Goal: Information Seeking & Learning: Learn about a topic

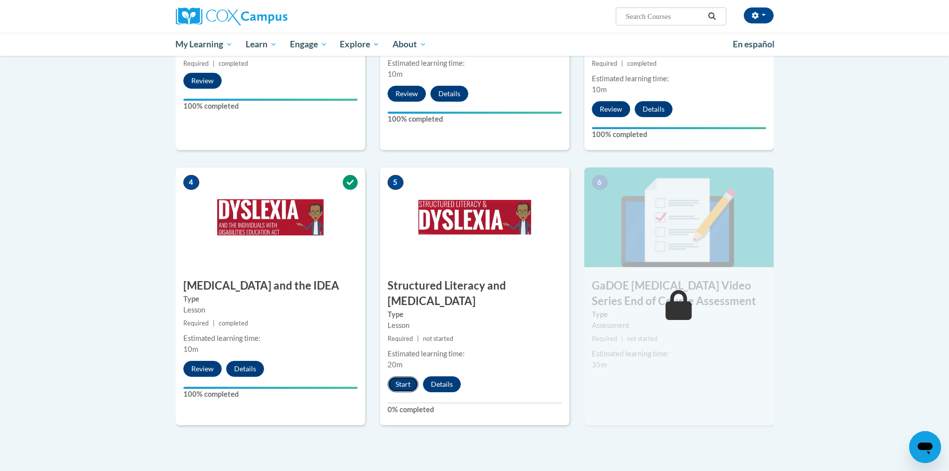
click at [409, 376] on button "Start" at bounding box center [402, 384] width 31 height 16
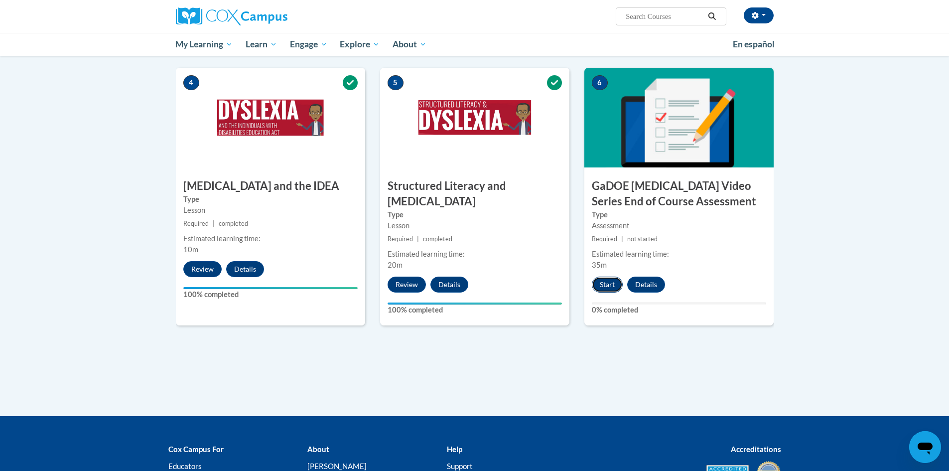
click at [612, 276] on button "Start" at bounding box center [607, 284] width 31 height 16
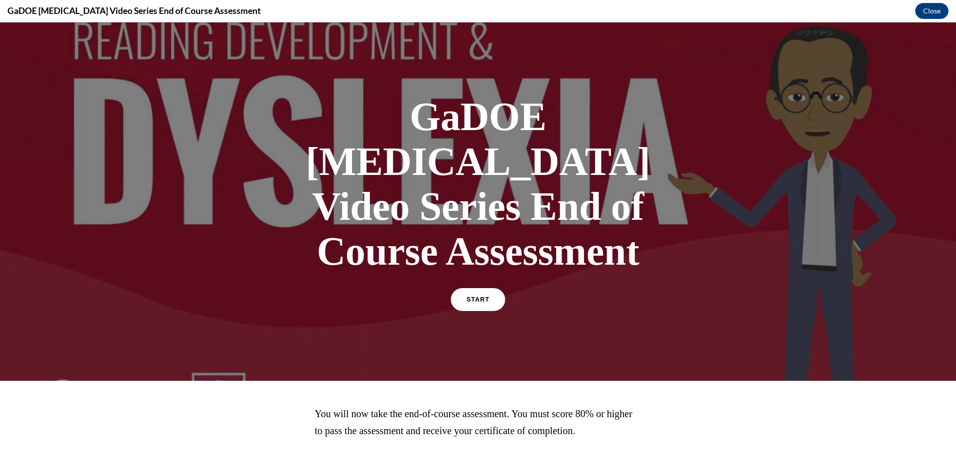
click at [475, 288] on link "START" at bounding box center [478, 299] width 54 height 23
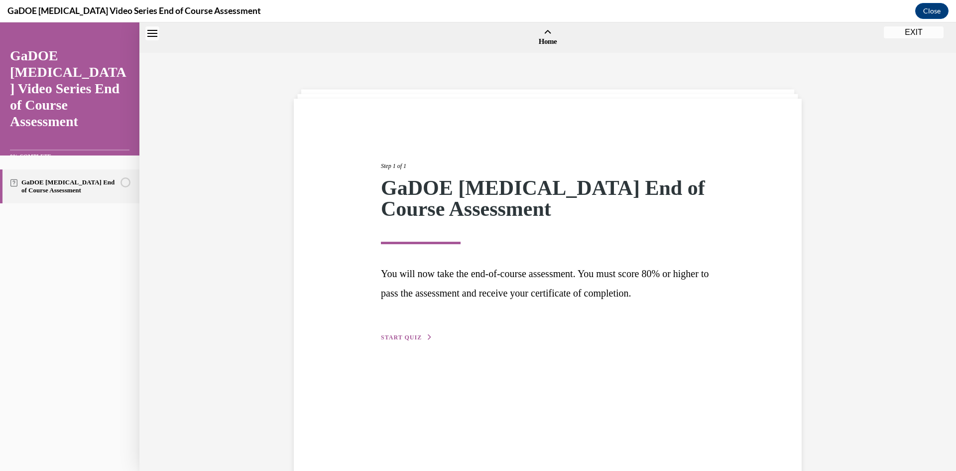
scroll to position [31, 0]
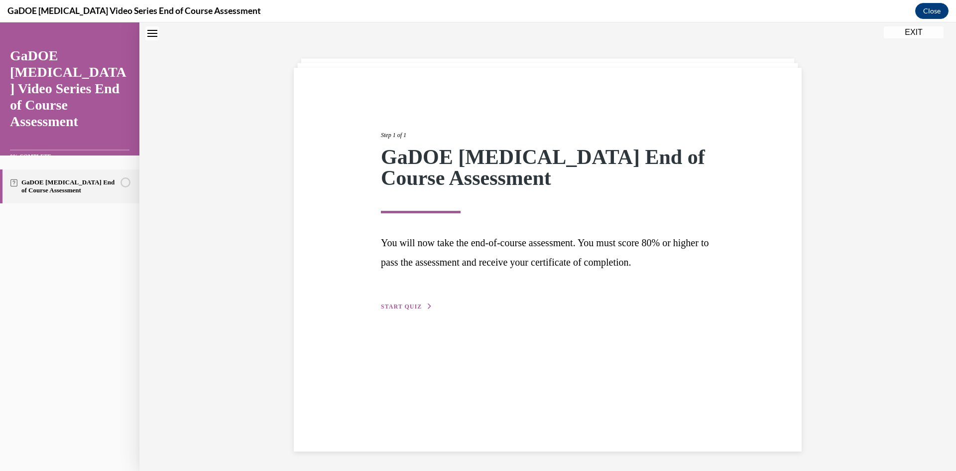
click at [417, 305] on button "START QUIZ" at bounding box center [407, 306] width 52 height 9
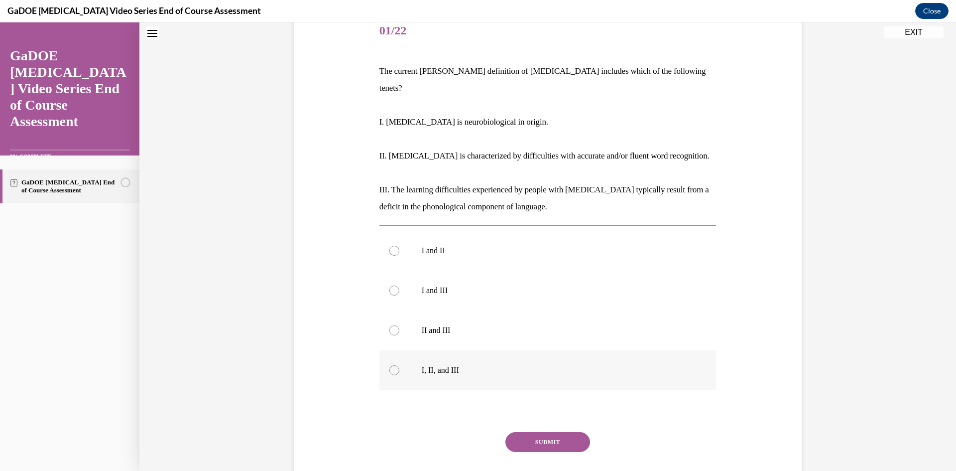
scroll to position [130, 0]
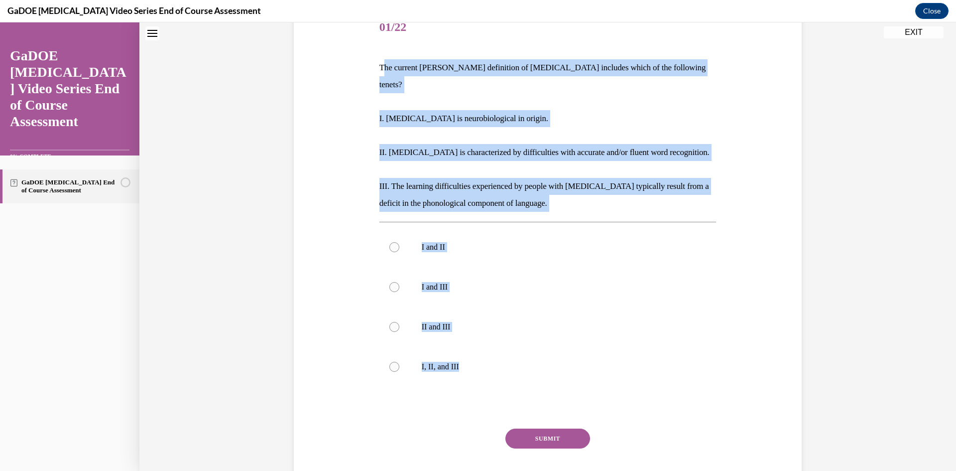
drag, startPoint x: 478, startPoint y: 348, endPoint x: 379, endPoint y: 68, distance: 297.2
click at [379, 68] on div "Question 01/22 The current IDA definition of dyslexia includes which of the fol…" at bounding box center [547, 259] width 337 height 502
copy div "he current IDA definition of dyslexia includes which of the following tenets? I…"
click at [410, 318] on label "II and III" at bounding box center [547, 327] width 337 height 40
click at [399, 322] on input "II and III" at bounding box center [394, 327] width 10 height 10
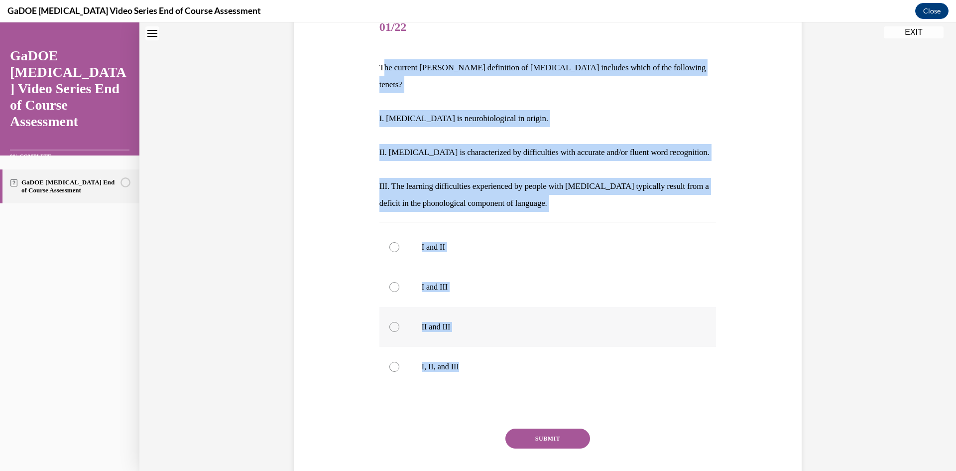
radio input "true"
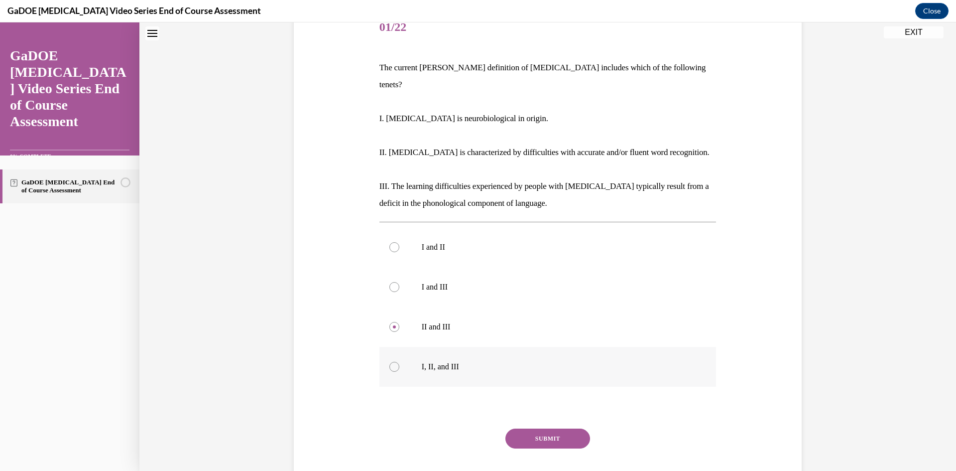
click at [398, 350] on label "I, II, and III" at bounding box center [547, 367] width 337 height 40
click at [398, 362] on input "I, II, and III" at bounding box center [394, 367] width 10 height 10
radio input "true"
click at [540, 428] on button "SUBMIT" at bounding box center [548, 438] width 85 height 20
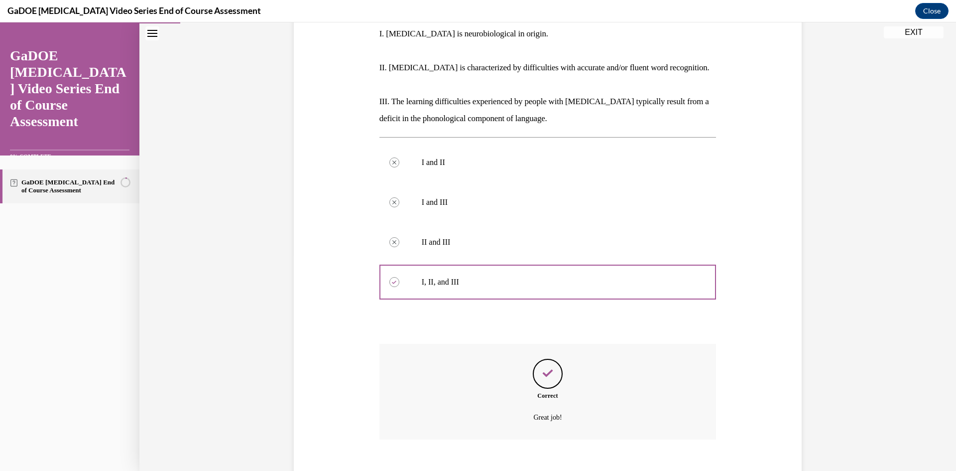
scroll to position [253, 0]
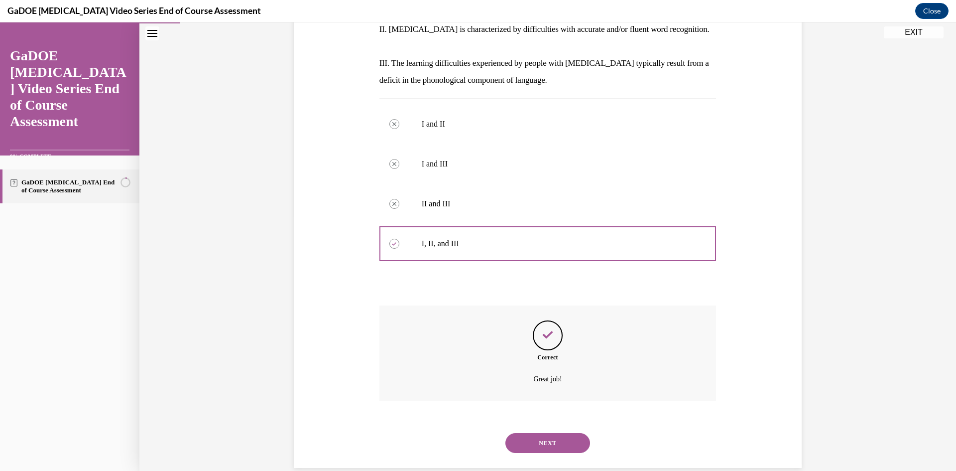
click at [547, 433] on button "NEXT" at bounding box center [548, 443] width 85 height 20
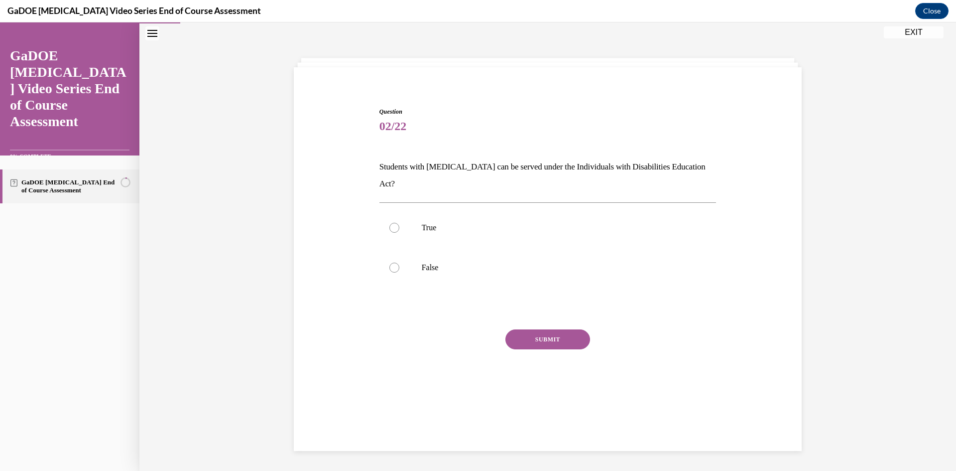
scroll to position [31, 0]
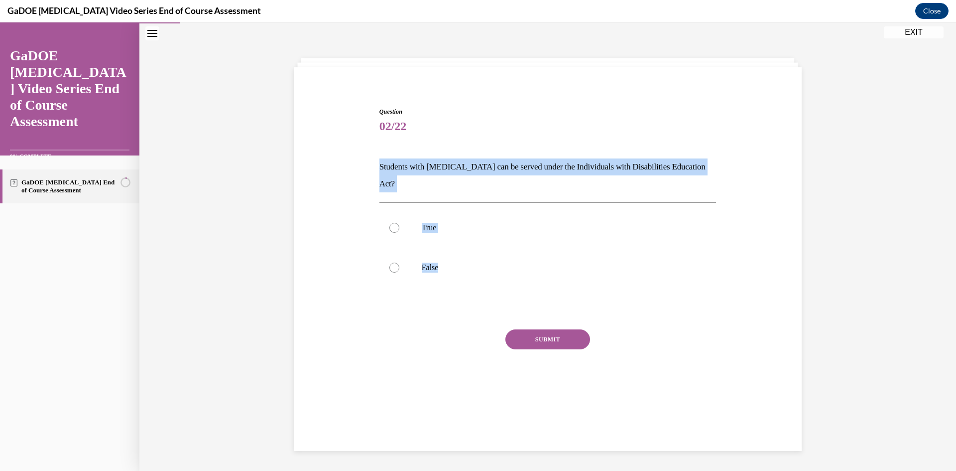
drag, startPoint x: 507, startPoint y: 261, endPoint x: 330, endPoint y: 166, distance: 201.4
click at [330, 166] on div "Question 02/22 Students with dyslexia can be served under the Individuals with …" at bounding box center [547, 244] width 513 height 334
copy div "Students with dyslexia can be served under the Individuals with Disabilities Ed…"
click at [498, 225] on label "True" at bounding box center [547, 228] width 337 height 40
click at [399, 225] on input "True" at bounding box center [394, 228] width 10 height 10
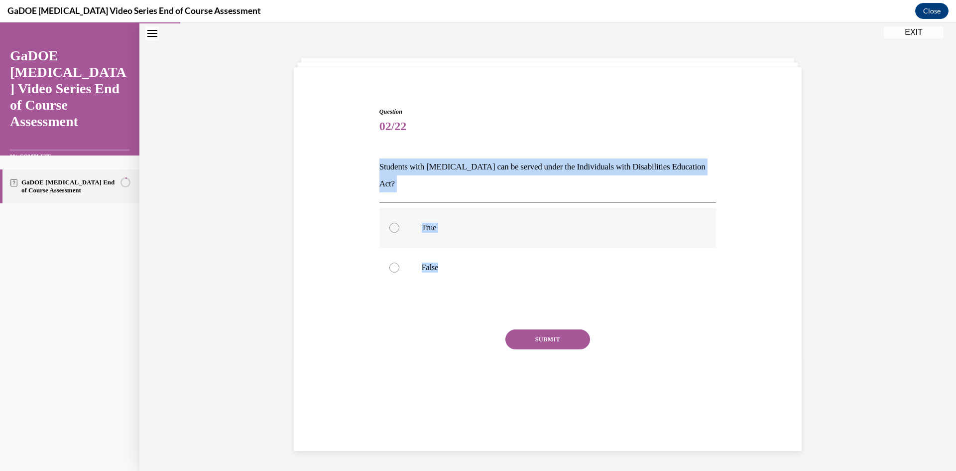
radio input "true"
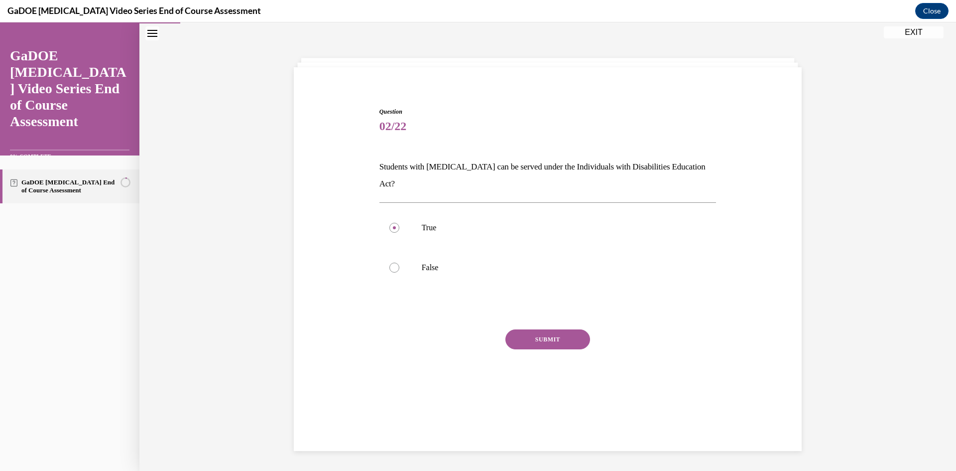
click at [547, 334] on div "SUBMIT" at bounding box center [547, 354] width 337 height 50
click at [547, 329] on button "SUBMIT" at bounding box center [548, 339] width 85 height 20
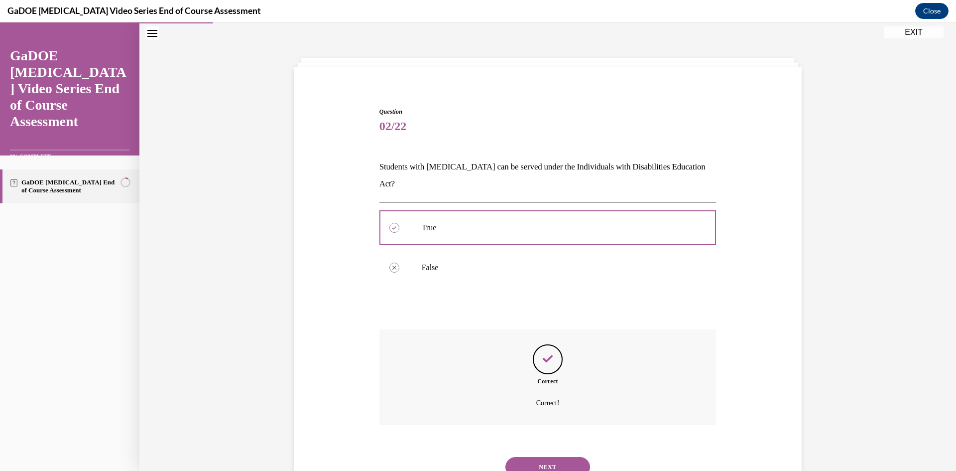
scroll to position [55, 0]
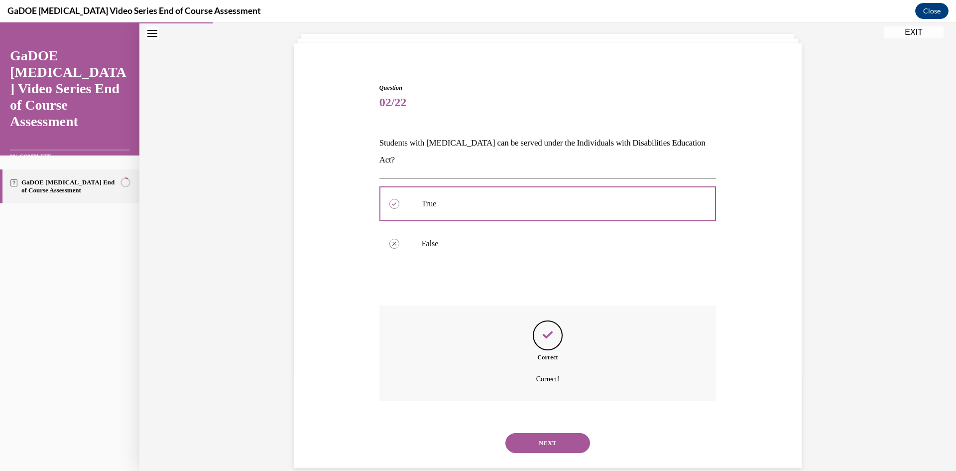
click at [554, 433] on button "NEXT" at bounding box center [548, 443] width 85 height 20
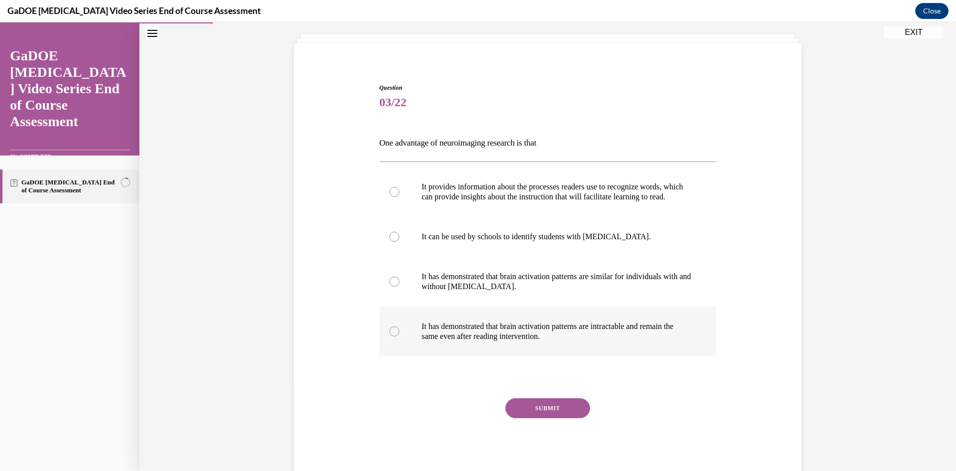
scroll to position [52, 0]
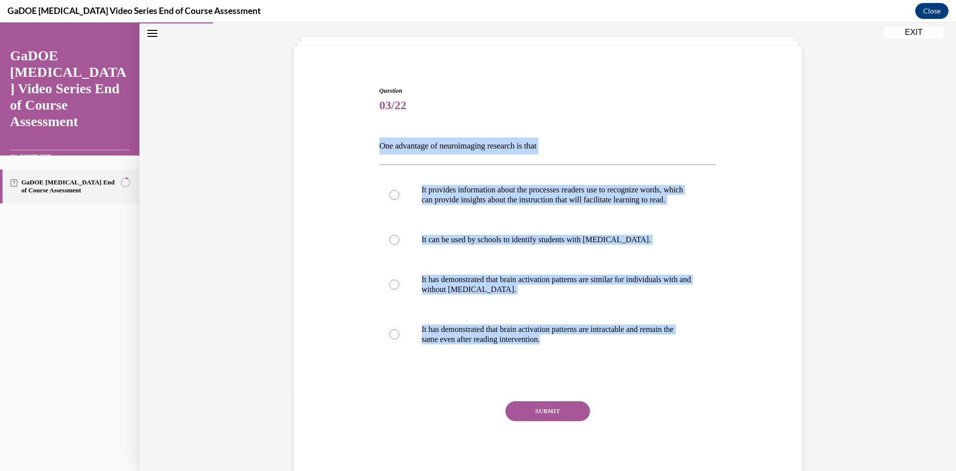
drag, startPoint x: 604, startPoint y: 353, endPoint x: 356, endPoint y: 148, distance: 321.6
click at [356, 148] on div "Question 03/22 One advantage of neuroimaging research is that It provides infor…" at bounding box center [547, 269] width 513 height 426
copy div "One advantage of neuroimaging research is that It provides information about th…"
click at [584, 220] on label "It provides information about the processes readers use to recognize words, whi…" at bounding box center [547, 195] width 337 height 50
click at [399, 200] on input "It provides information about the processes readers use to recognize words, whi…" at bounding box center [394, 195] width 10 height 10
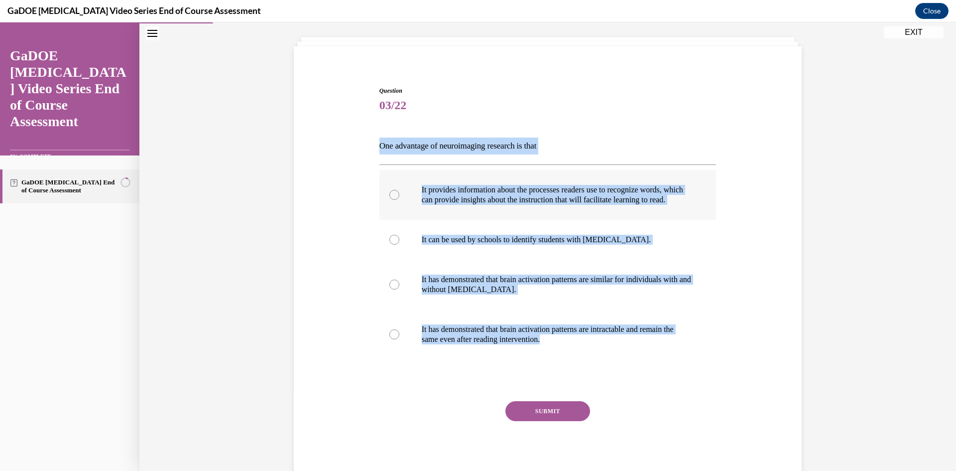
radio input "true"
click at [545, 421] on button "SUBMIT" at bounding box center [548, 411] width 85 height 20
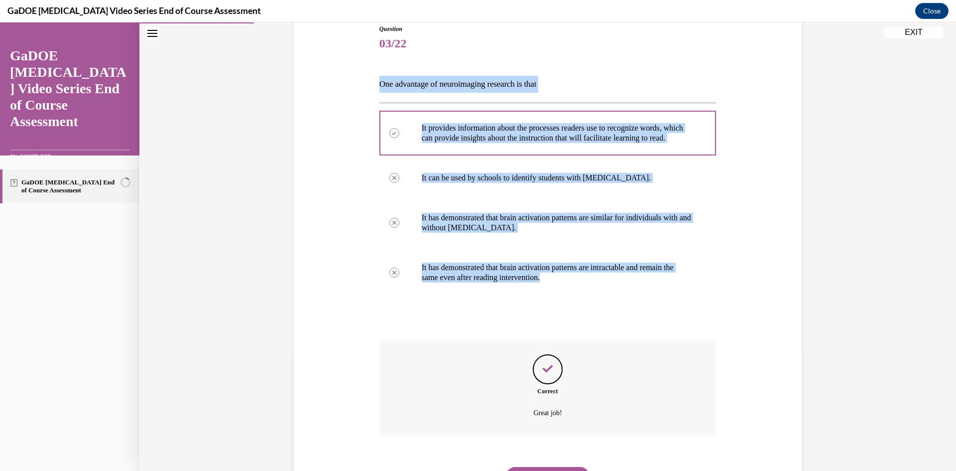
scroll to position [175, 0]
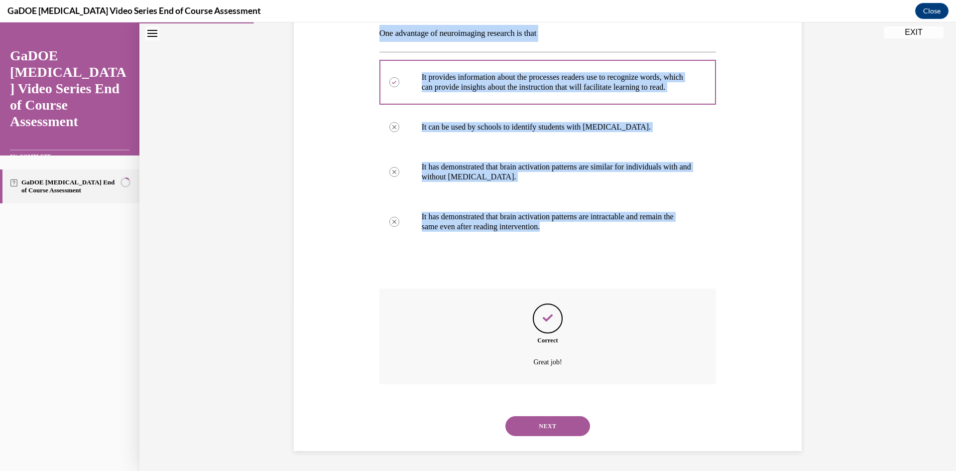
click at [554, 422] on button "NEXT" at bounding box center [548, 426] width 85 height 20
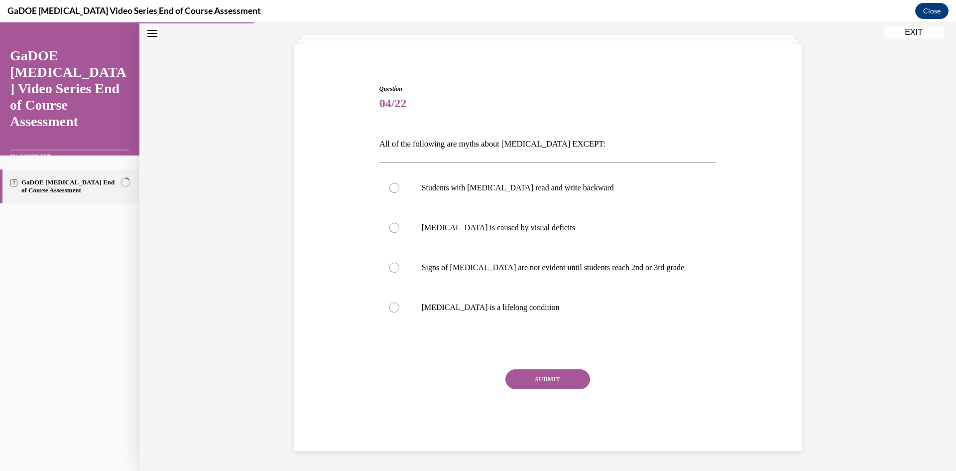
scroll to position [54, 0]
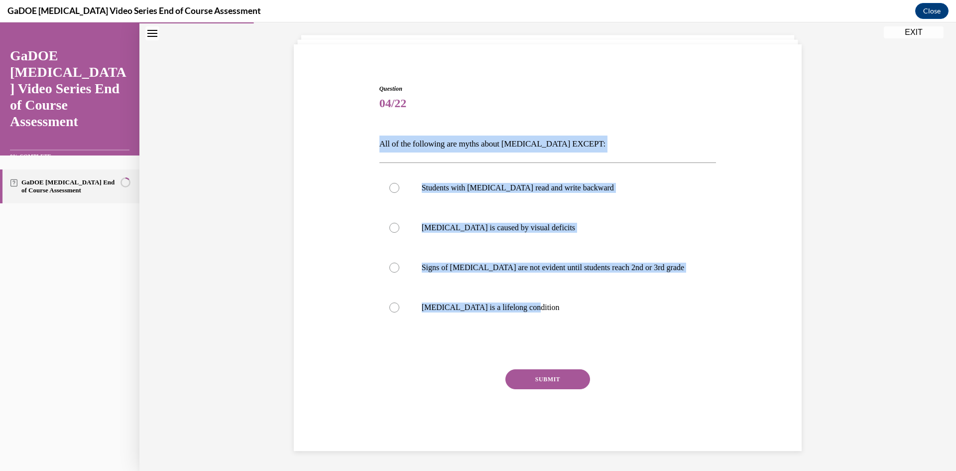
drag, startPoint x: 567, startPoint y: 312, endPoint x: 344, endPoint y: 146, distance: 278.1
click at [344, 146] on div "Question 04/22 All of the following are myths about dyslexia EXCEPT: Students w…" at bounding box center [547, 252] width 513 height 396
copy div "All of the following are myths about dyslexia EXCEPT: Students with dyslexia re…"
click at [506, 309] on p "Dyslexia is a lifelong condition" at bounding box center [557, 307] width 270 height 10
click at [399, 309] on input "Dyslexia is a lifelong condition" at bounding box center [394, 307] width 10 height 10
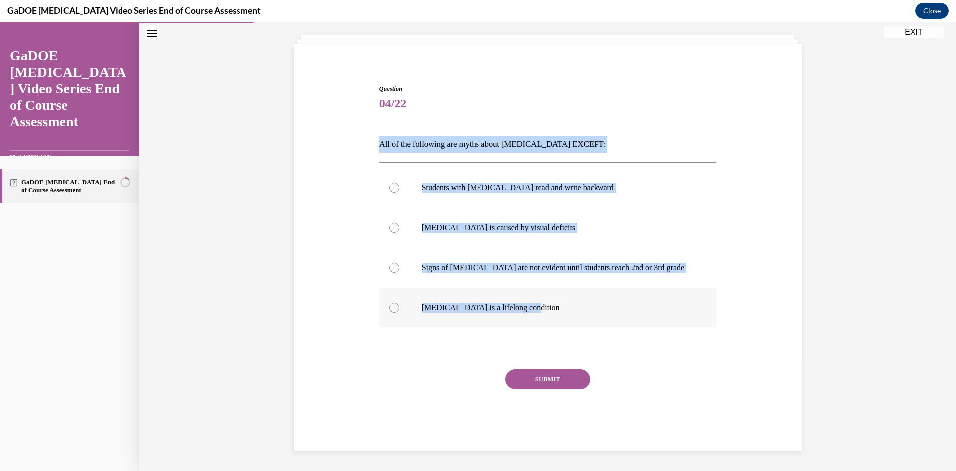
radio input "true"
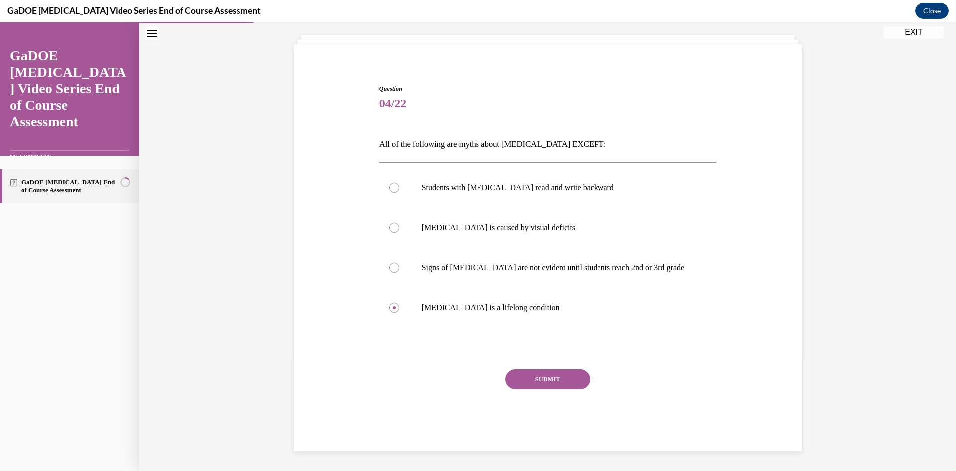
click at [538, 374] on button "SUBMIT" at bounding box center [548, 379] width 85 height 20
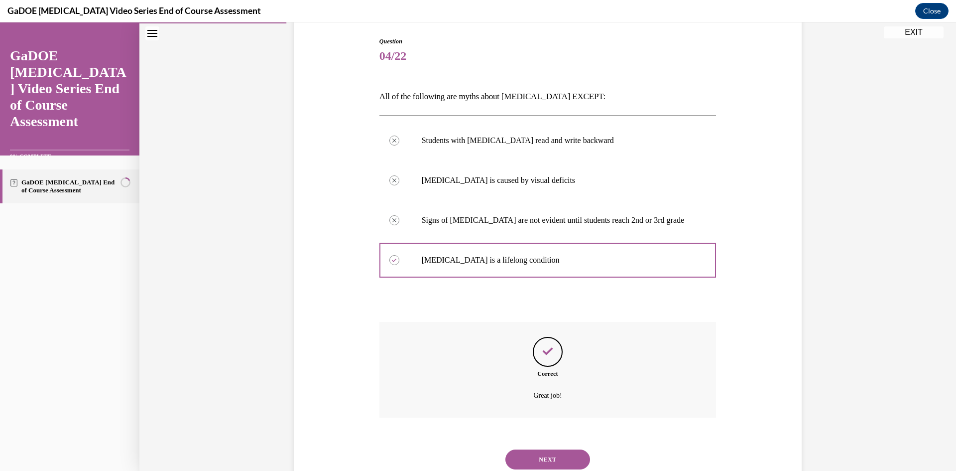
scroll to position [135, 0]
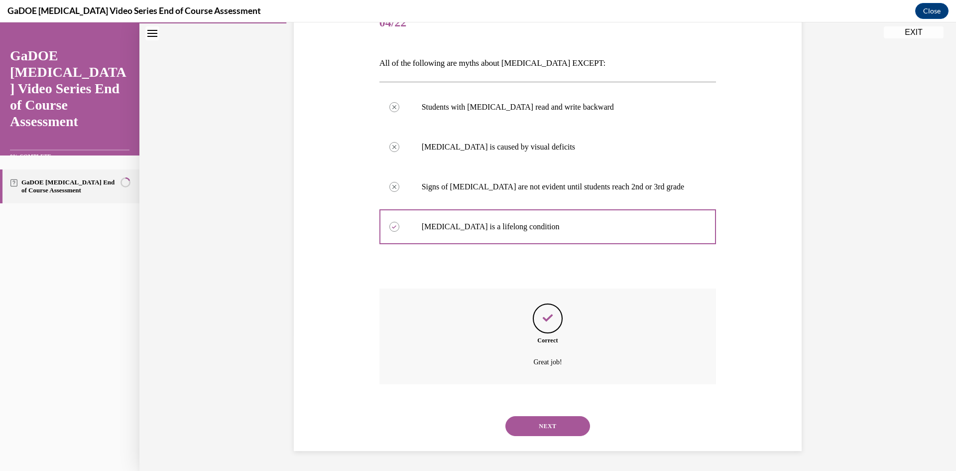
click at [551, 422] on button "NEXT" at bounding box center [548, 426] width 85 height 20
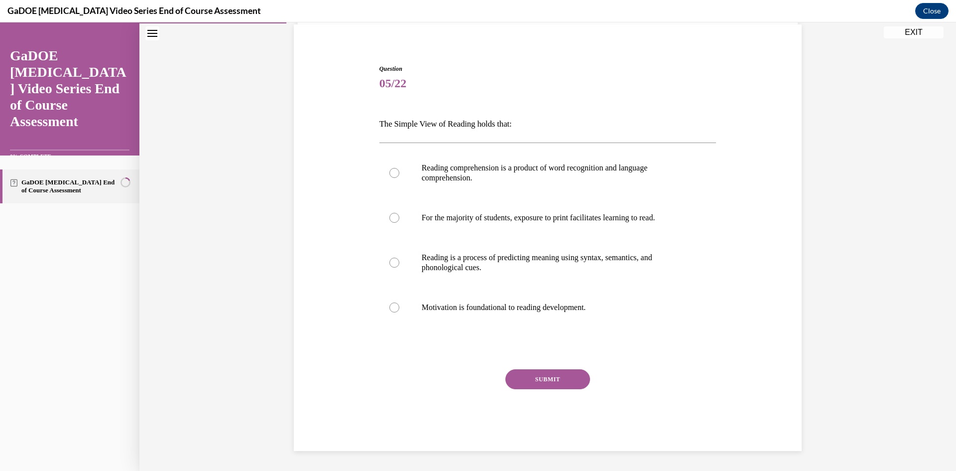
drag, startPoint x: 610, startPoint y: 305, endPoint x: 364, endPoint y: 126, distance: 303.4
click at [364, 126] on div "Question 05/22 The Simple View of Reading holds that: Reading comprehension is …" at bounding box center [547, 242] width 513 height 416
copy div "The Simple View of Reading holds that: Reading comprehension is a product of wo…"
click at [551, 183] on label "Reading comprehension is a product of word recognition and language comprehensi…" at bounding box center [547, 173] width 337 height 50
click at [399, 178] on input "Reading comprehension is a product of word recognition and language comprehensi…" at bounding box center [394, 173] width 10 height 10
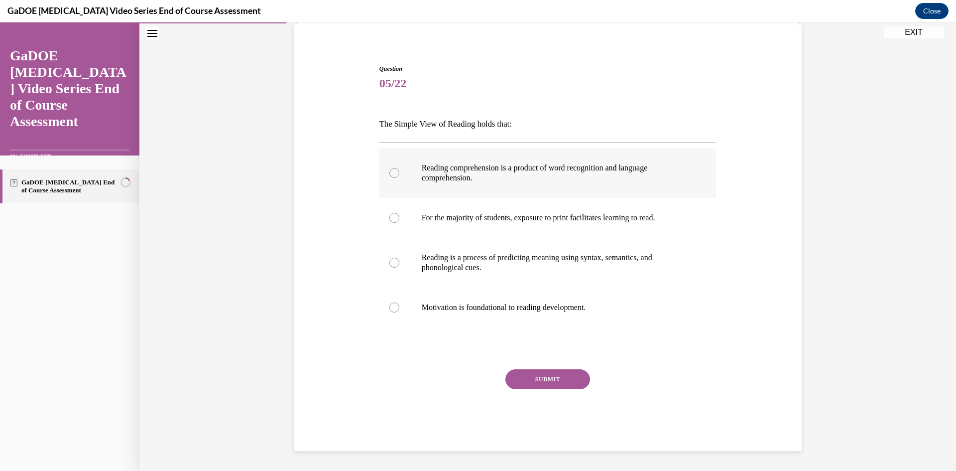
radio input "true"
click at [551, 379] on button "SUBMIT" at bounding box center [548, 379] width 85 height 20
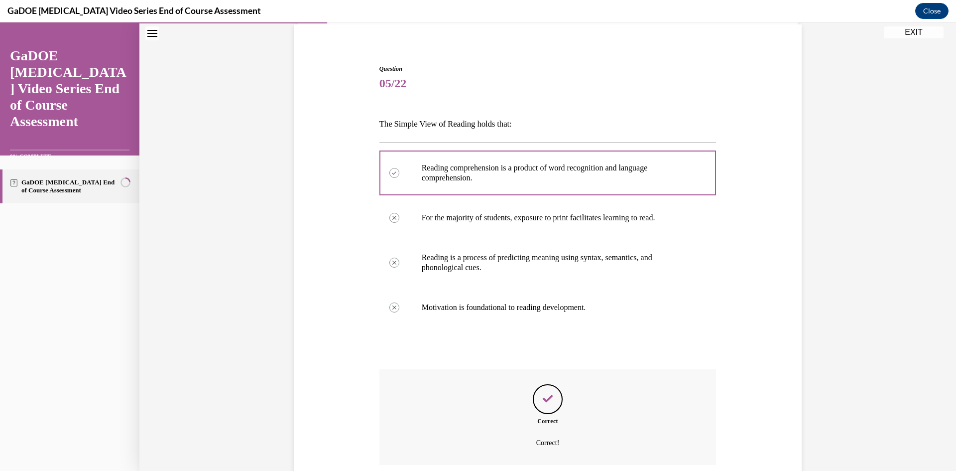
scroll to position [155, 0]
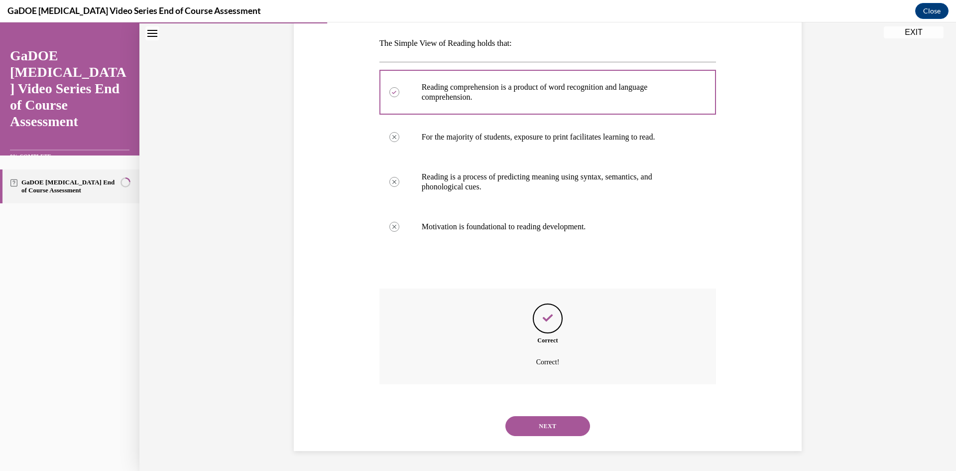
click at [556, 426] on button "NEXT" at bounding box center [548, 426] width 85 height 20
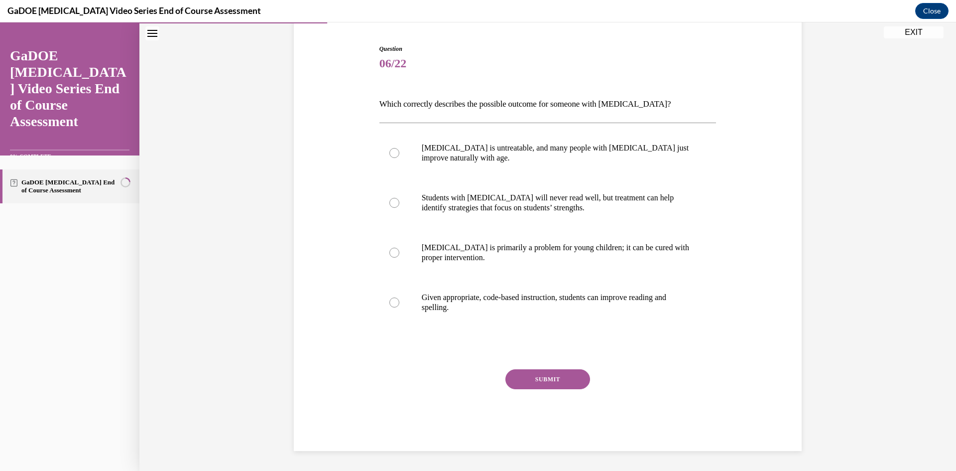
drag, startPoint x: 555, startPoint y: 320, endPoint x: 363, endPoint y: 100, distance: 292.3
click at [363, 100] on div "Question 06/22 Which correctly describes the possible outcome for someone with …" at bounding box center [547, 232] width 513 height 436
copy div "Which correctly describes the possible outcome for someone with dyslexia? Dysle…"
click at [540, 302] on p "Given appropriate, code-based instruction, students can improve reading and spe…" at bounding box center [557, 302] width 270 height 20
click at [399, 302] on input "Given appropriate, code-based instruction, students can improve reading and spe…" at bounding box center [394, 302] width 10 height 10
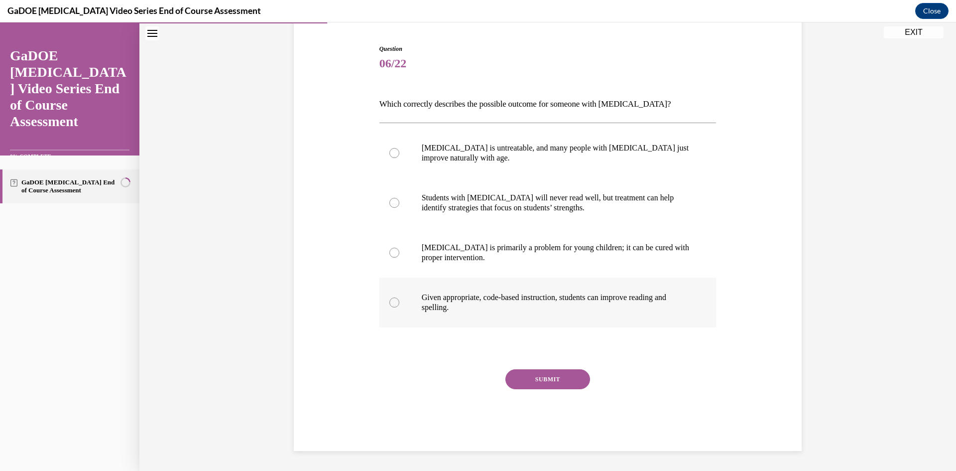
radio input "true"
click at [552, 378] on button "SUBMIT" at bounding box center [548, 379] width 85 height 20
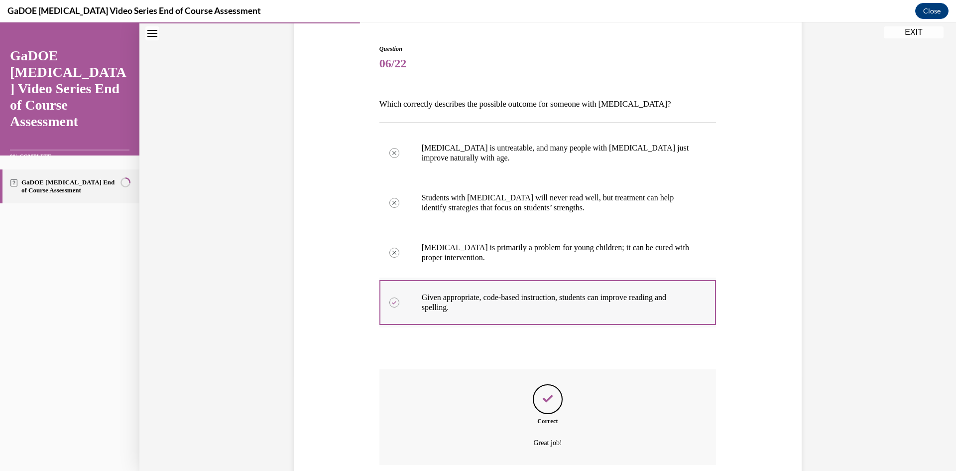
scroll to position [175, 0]
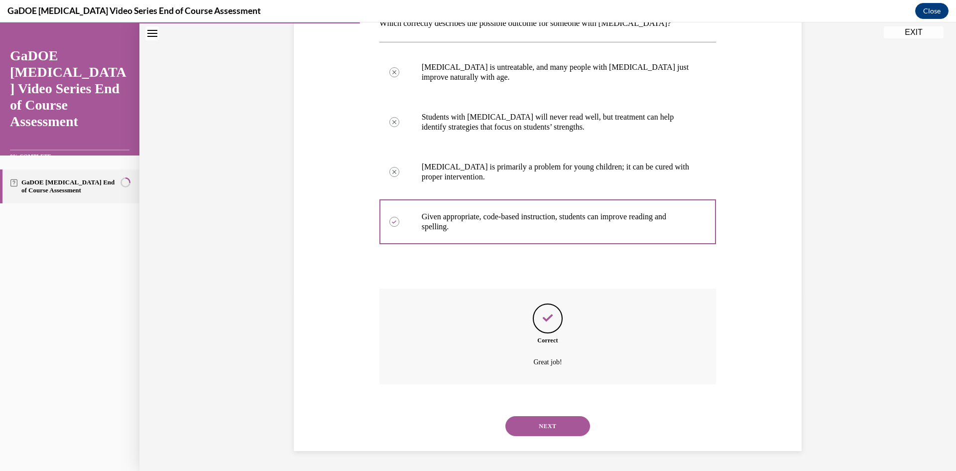
click at [539, 420] on button "NEXT" at bounding box center [548, 426] width 85 height 20
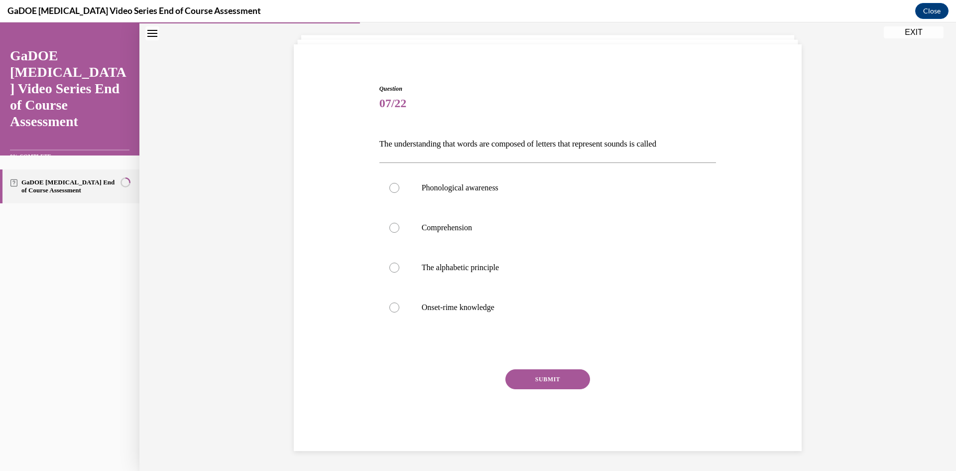
scroll to position [54, 0]
drag, startPoint x: 374, startPoint y: 142, endPoint x: 562, endPoint y: 324, distance: 262.1
click at [562, 324] on div "Question 07/22 The understanding that words are composed of letters that repres…" at bounding box center [548, 259] width 342 height 381
copy div "The understanding that words are composed of letters that represent sounds is c…"
click at [520, 283] on label "The alphabetic principle" at bounding box center [547, 268] width 337 height 40
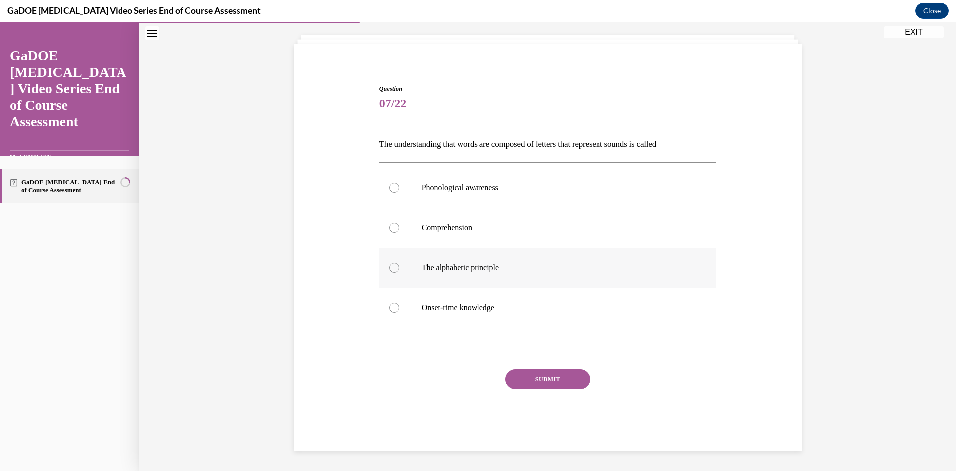
click at [399, 272] on input "The alphabetic principle" at bounding box center [394, 267] width 10 height 10
radio input "true"
click at [554, 379] on button "SUBMIT" at bounding box center [548, 379] width 85 height 20
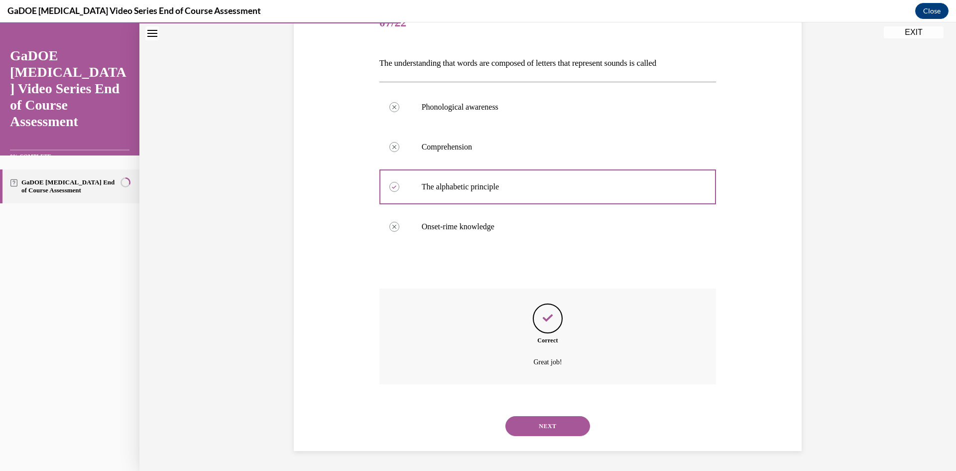
click at [550, 418] on button "NEXT" at bounding box center [548, 426] width 85 height 20
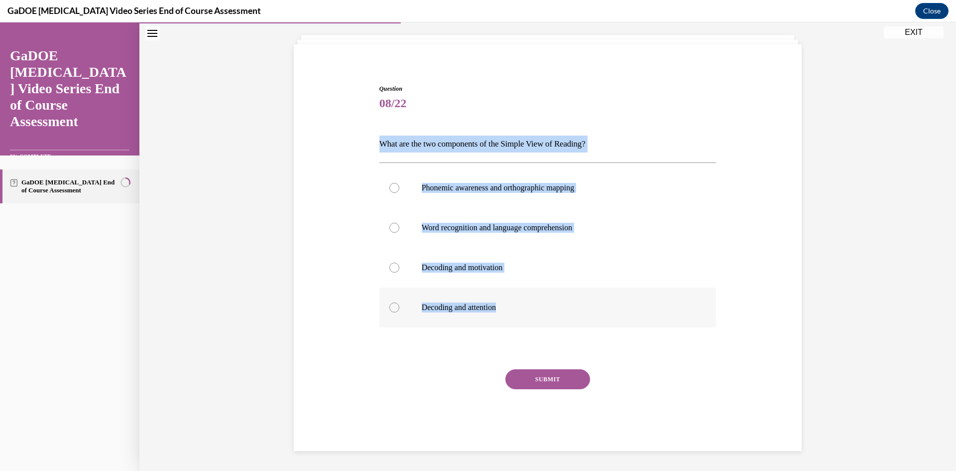
drag, startPoint x: 368, startPoint y: 143, endPoint x: 558, endPoint y: 304, distance: 249.5
click at [558, 304] on div "Question 08/22 What are the two components of the Simple View of Reading? Phone…" at bounding box center [547, 252] width 513 height 396
copy div "What are the two components of the Simple View of Reading? Phonemic awareness a…"
drag, startPoint x: 623, startPoint y: 227, endPoint x: 622, endPoint y: 233, distance: 6.2
click at [623, 227] on p "Word recognition and language comprehension" at bounding box center [557, 228] width 270 height 10
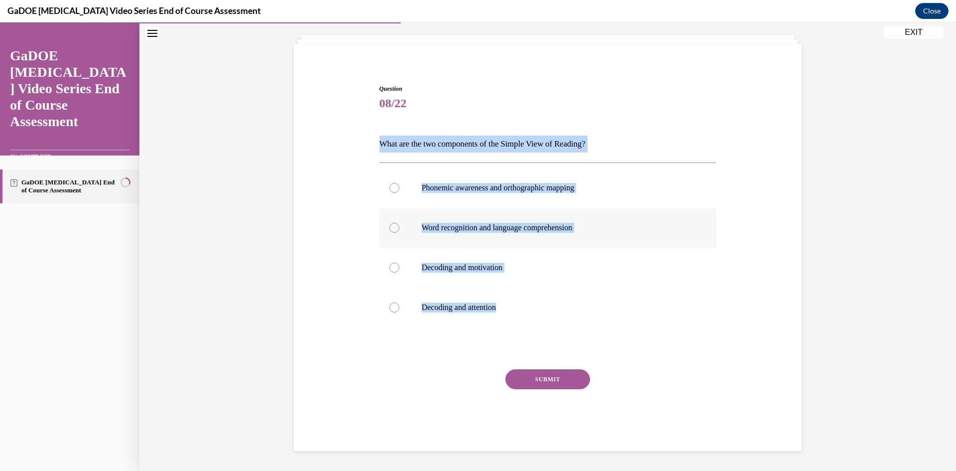
click at [399, 227] on input "Word recognition and language comprehension" at bounding box center [394, 228] width 10 height 10
radio input "true"
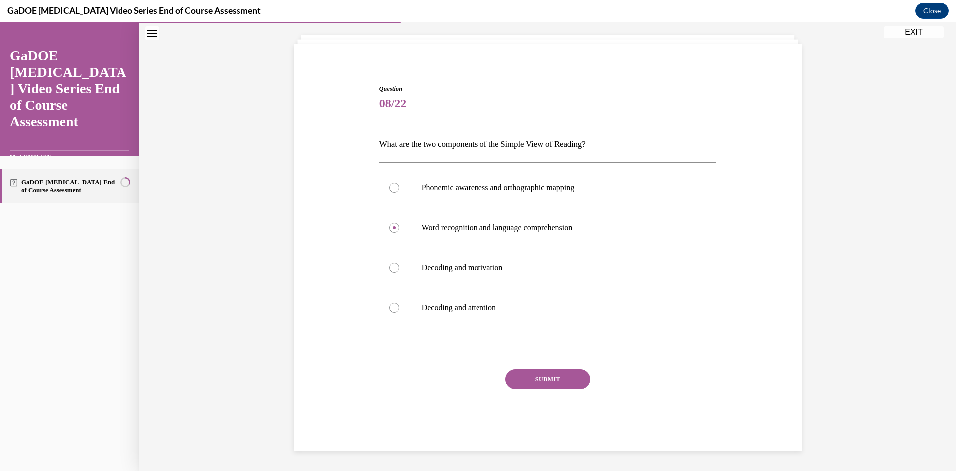
click at [552, 374] on button "SUBMIT" at bounding box center [548, 379] width 85 height 20
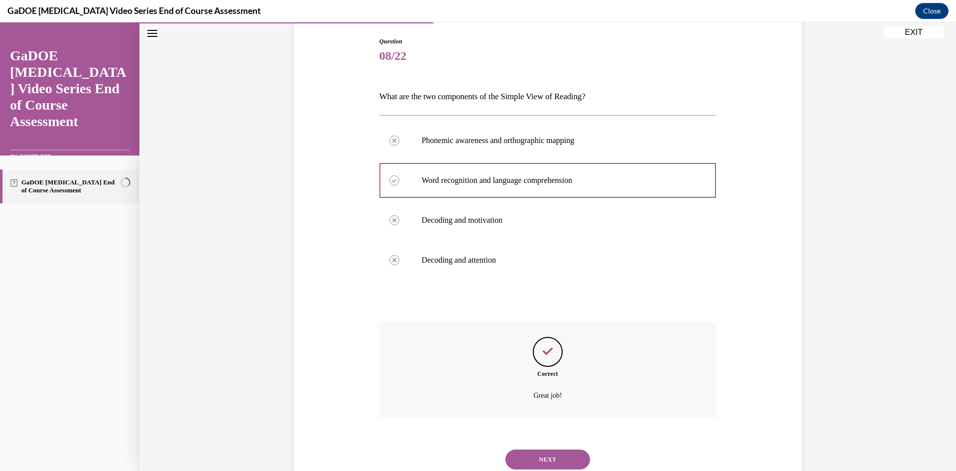
scroll to position [135, 0]
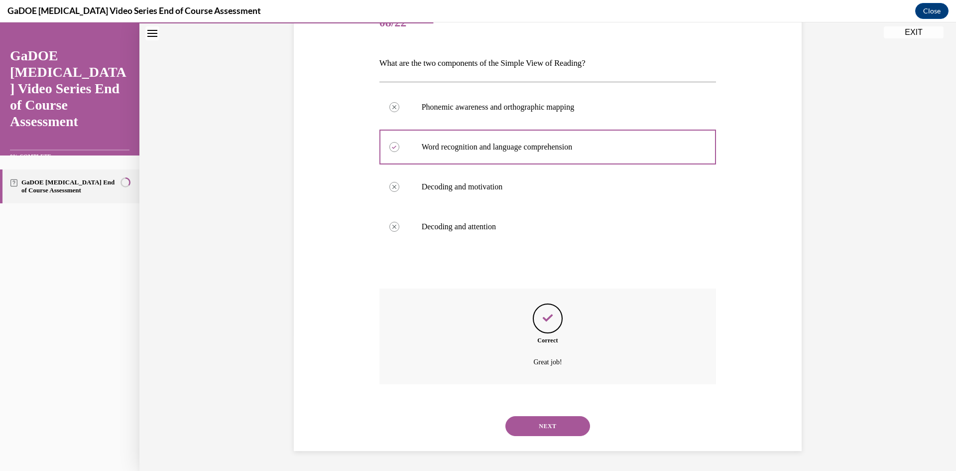
click at [541, 419] on button "NEXT" at bounding box center [548, 426] width 85 height 20
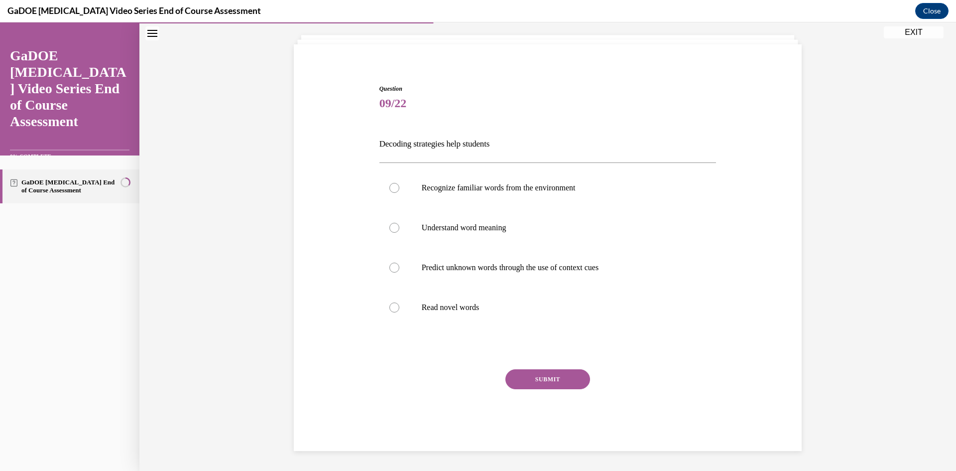
scroll to position [54, 0]
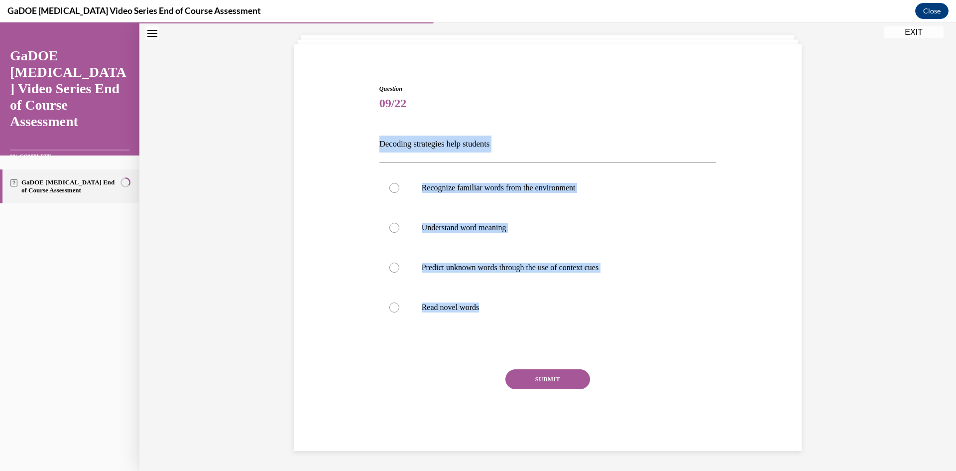
drag, startPoint x: 494, startPoint y: 306, endPoint x: 364, endPoint y: 147, distance: 205.3
click at [364, 147] on div "Question 09/22 Decoding strategies help students Recognize familiar words from …" at bounding box center [547, 252] width 513 height 396
copy div "Decoding strategies help students Recognize familiar words from the environment…"
click at [517, 302] on p "Read novel words" at bounding box center [557, 307] width 270 height 10
click at [399, 302] on input "Read novel words" at bounding box center [394, 307] width 10 height 10
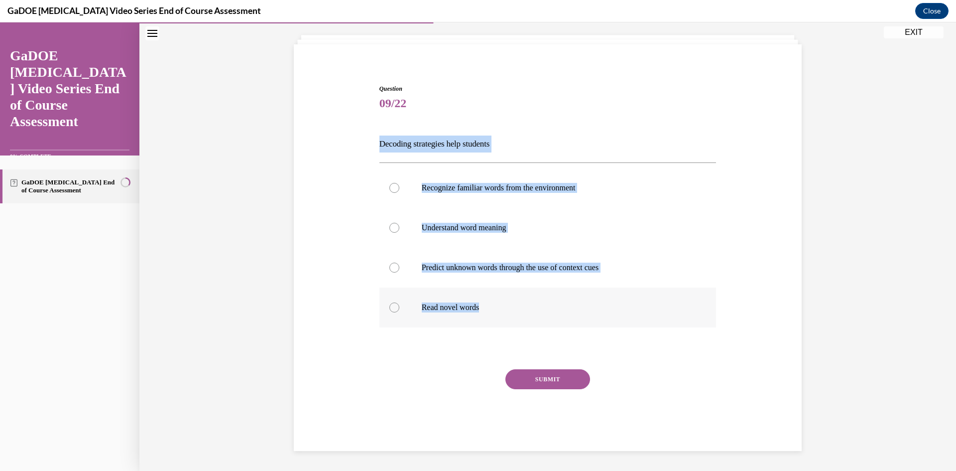
radio input "true"
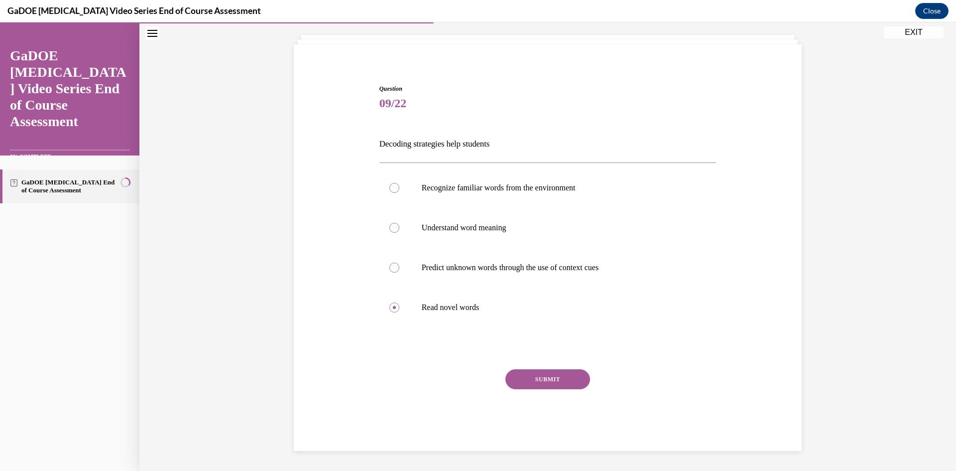
click at [550, 382] on button "SUBMIT" at bounding box center [548, 379] width 85 height 20
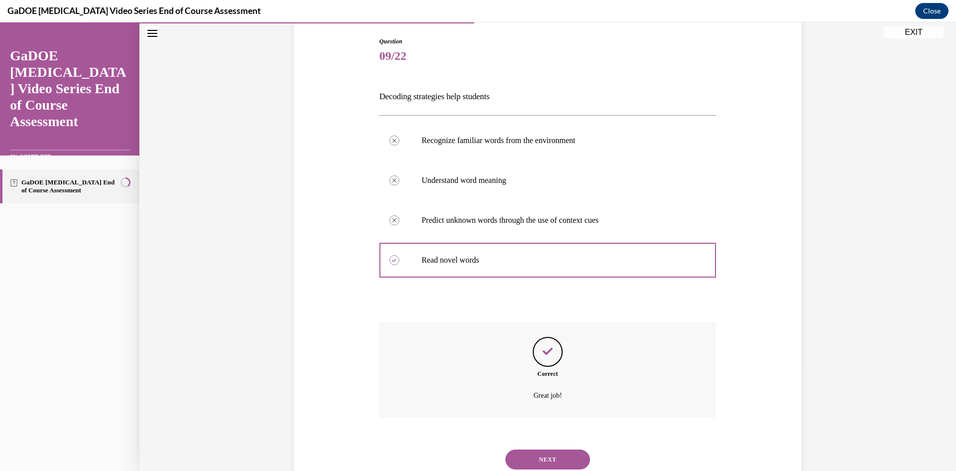
scroll to position [135, 0]
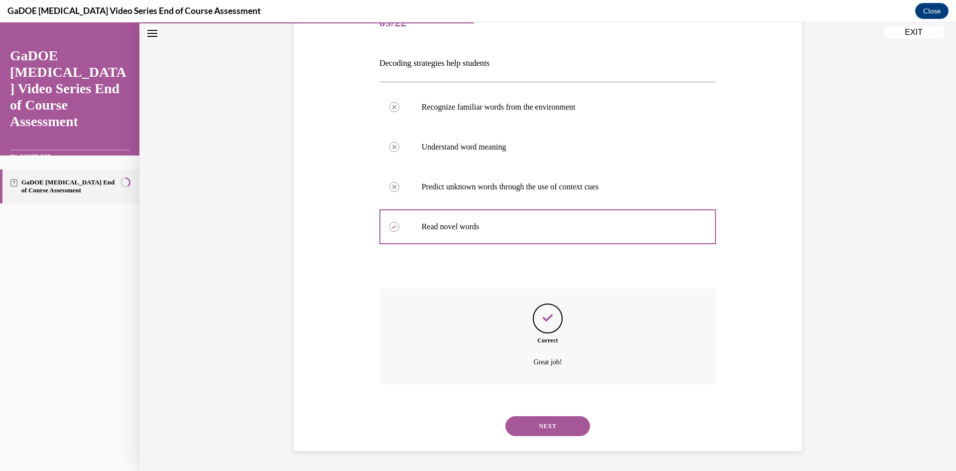
click at [546, 422] on button "NEXT" at bounding box center [548, 426] width 85 height 20
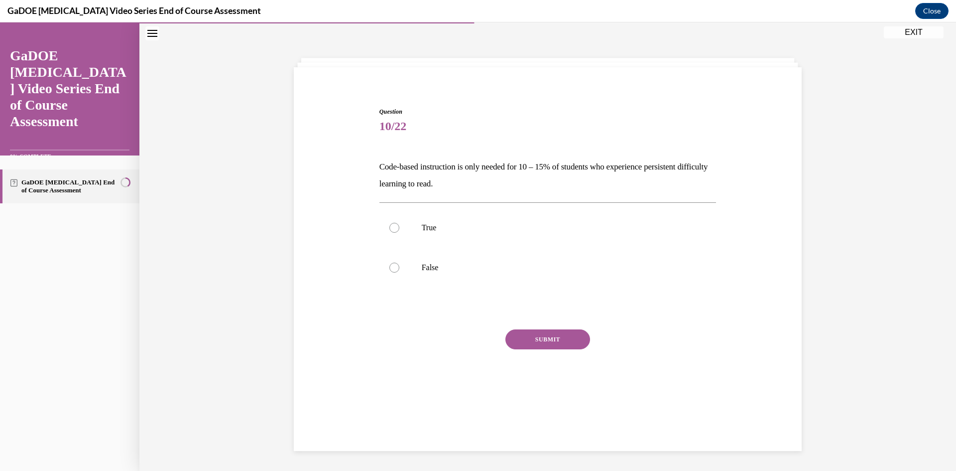
scroll to position [31, 0]
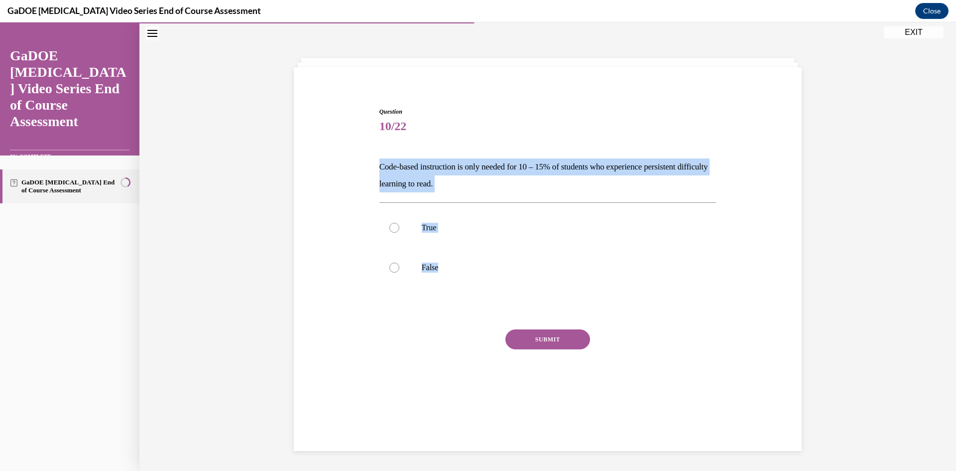
drag, startPoint x: 511, startPoint y: 273, endPoint x: 339, endPoint y: 167, distance: 202.4
click at [339, 167] on div "Question 10/22 Code-based instruction is only needed for 10 – 15% of students w…" at bounding box center [547, 244] width 513 height 334
copy div "Code-based instruction is only needed for 10 – 15% of students who experience p…"
click at [423, 271] on p "False" at bounding box center [557, 267] width 270 height 10
click at [399, 271] on input "False" at bounding box center [394, 267] width 10 height 10
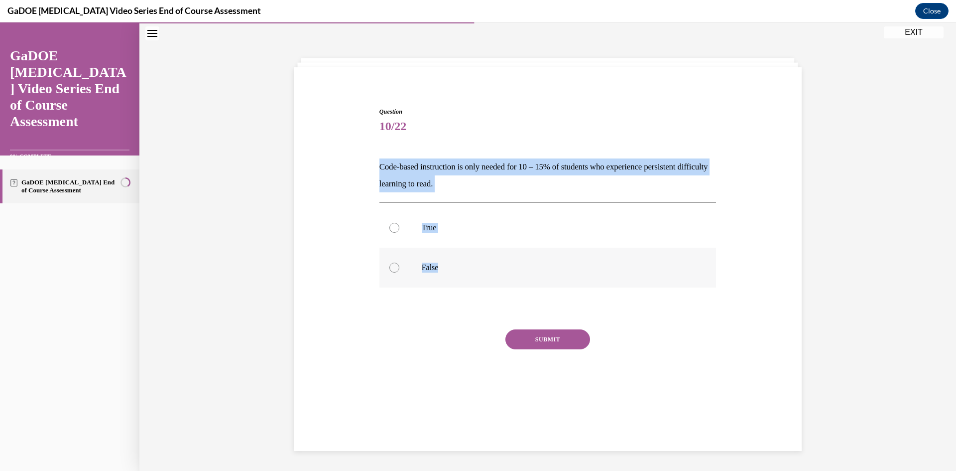
radio input "true"
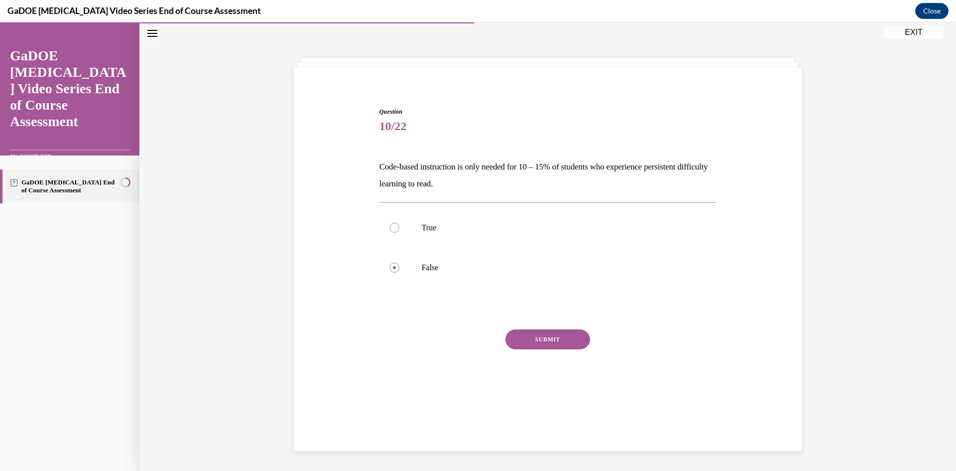
click at [530, 333] on button "SUBMIT" at bounding box center [548, 339] width 85 height 20
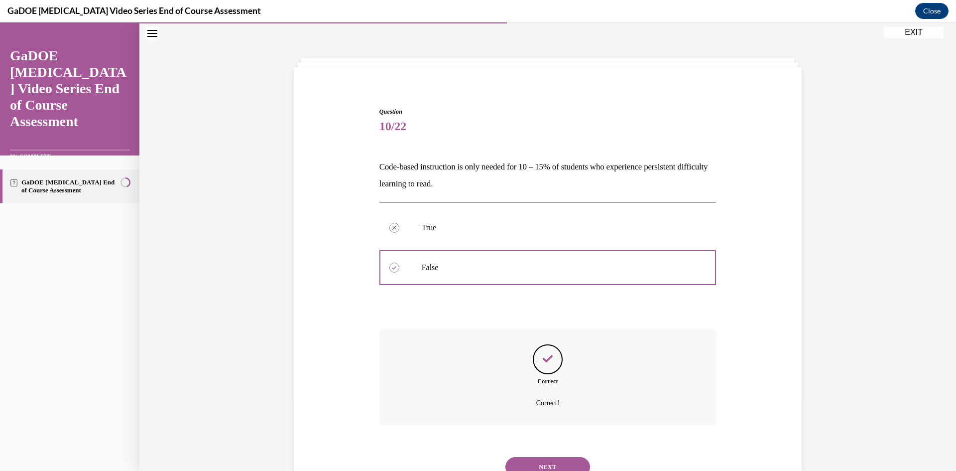
scroll to position [72, 0]
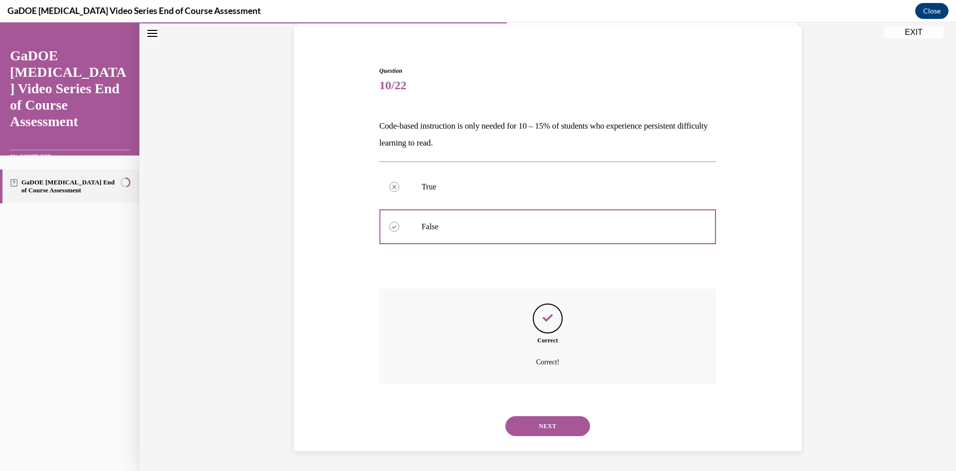
click at [553, 427] on button "NEXT" at bounding box center [548, 426] width 85 height 20
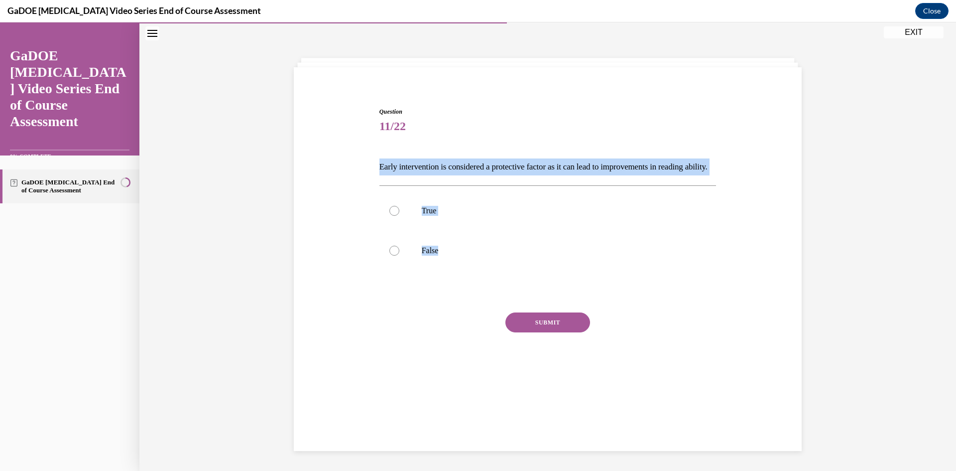
drag, startPoint x: 517, startPoint y: 268, endPoint x: 335, endPoint y: 170, distance: 207.0
click at [335, 170] on div "Question 11/22 Early intervention is considered a protective factor as it can l…" at bounding box center [547, 235] width 513 height 317
click at [508, 231] on label "True" at bounding box center [547, 211] width 337 height 40
click at [399, 216] on input "True" at bounding box center [394, 211] width 10 height 10
radio input "true"
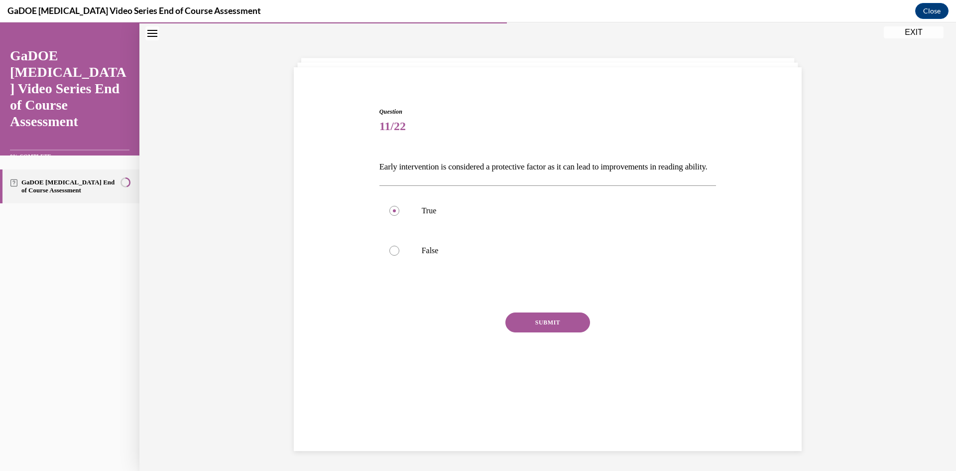
click at [537, 332] on button "SUBMIT" at bounding box center [548, 322] width 85 height 20
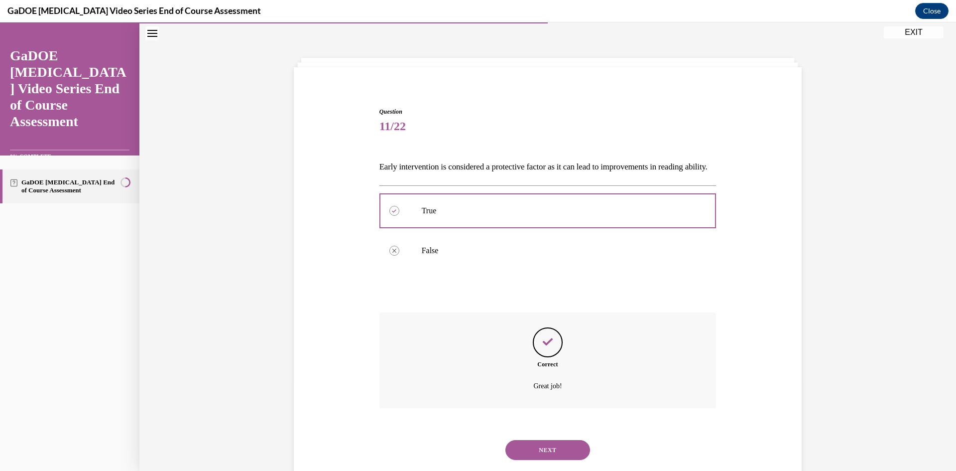
scroll to position [72, 0]
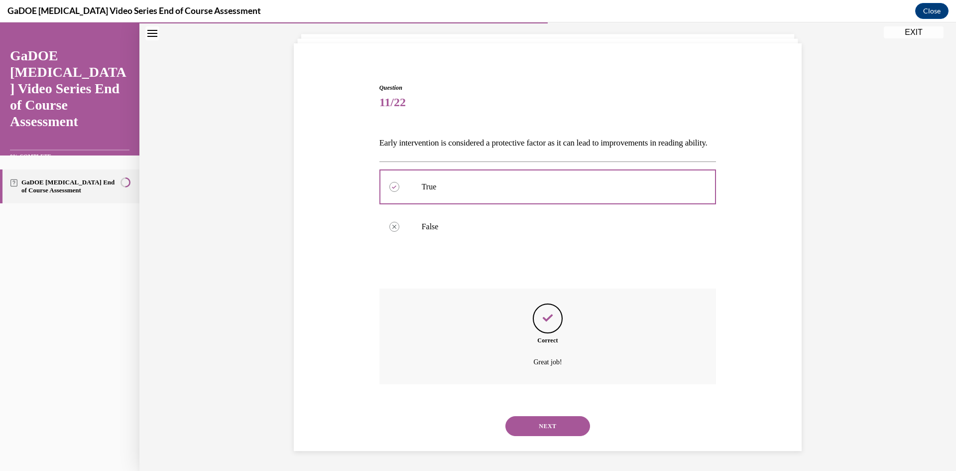
click at [554, 428] on button "NEXT" at bounding box center [548, 426] width 85 height 20
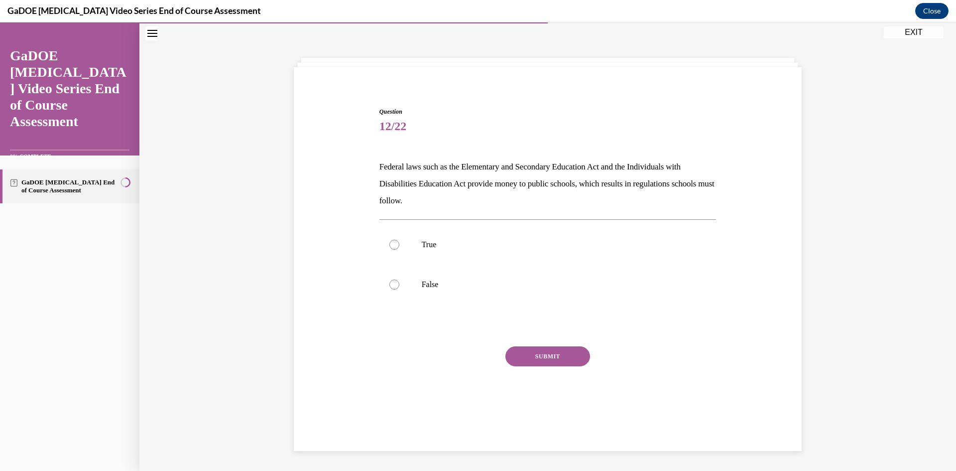
scroll to position [31, 0]
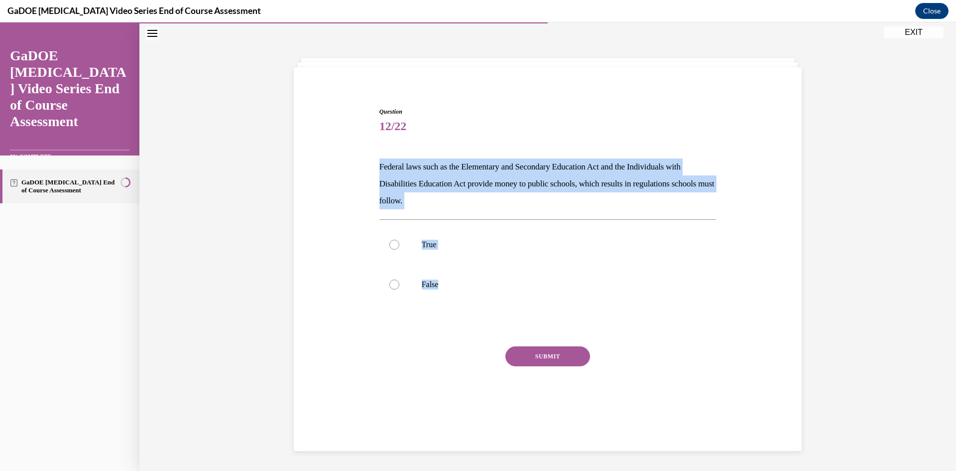
drag, startPoint x: 517, startPoint y: 286, endPoint x: 347, endPoint y: 168, distance: 206.9
click at [347, 168] on div "Question 12/22 Federal laws such as the Elementary and Secondary Education Act …" at bounding box center [547, 252] width 513 height 351
click at [491, 263] on label "True" at bounding box center [547, 245] width 337 height 40
click at [399, 250] on input "True" at bounding box center [394, 245] width 10 height 10
radio input "true"
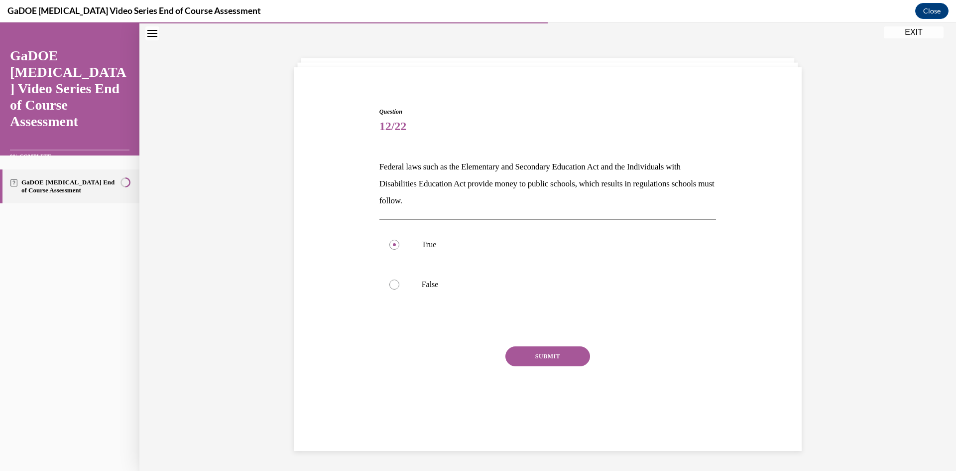
click at [531, 357] on button "SUBMIT" at bounding box center [548, 356] width 85 height 20
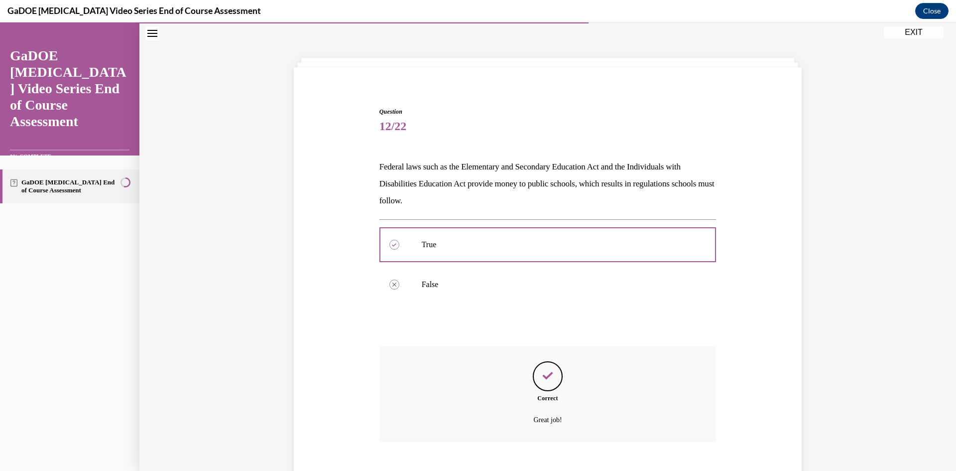
scroll to position [89, 0]
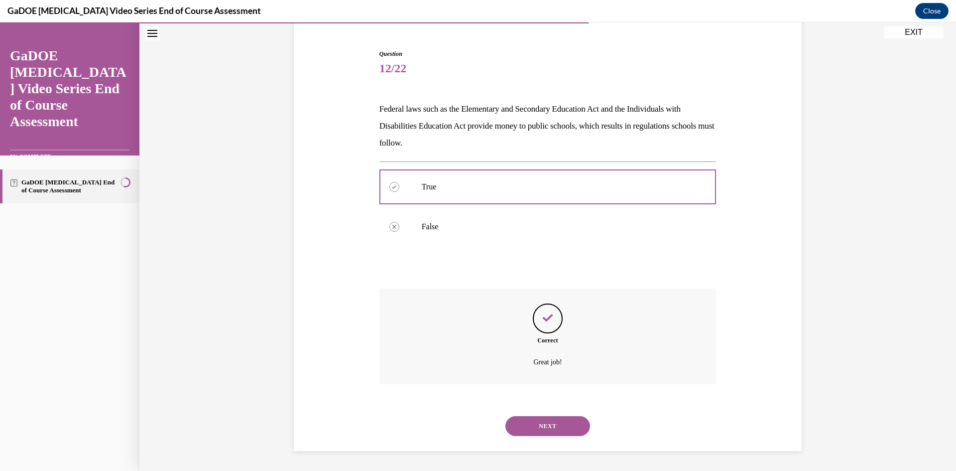
click at [548, 422] on button "NEXT" at bounding box center [548, 426] width 85 height 20
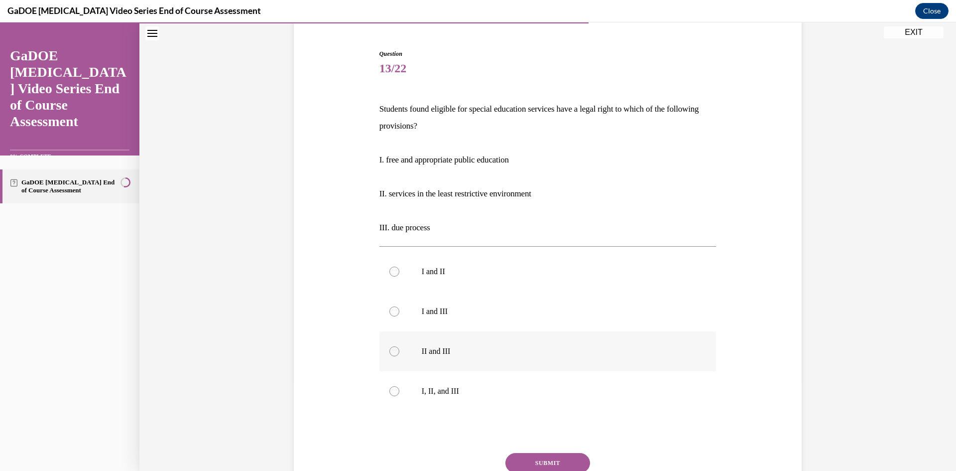
scroll to position [52, 0]
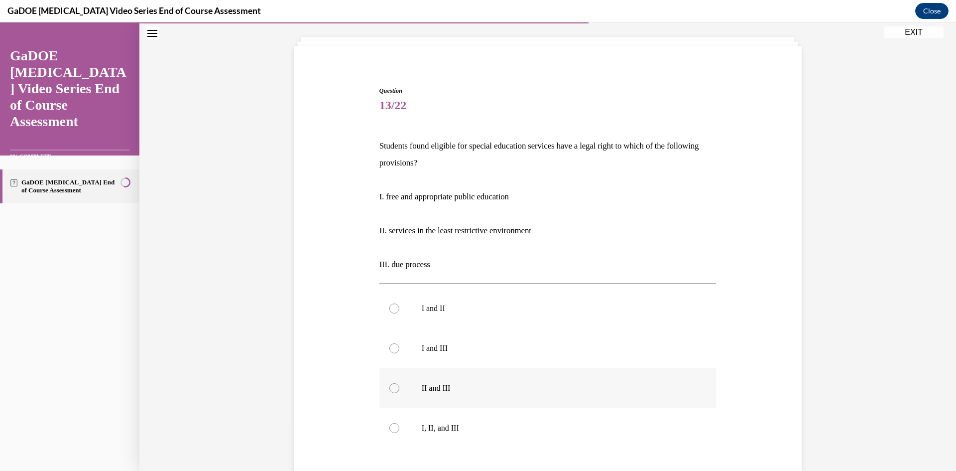
click at [519, 398] on label "II and III" at bounding box center [547, 388] width 337 height 40
click at [399, 393] on input "II and III" at bounding box center [394, 388] width 10 height 10
radio input "true"
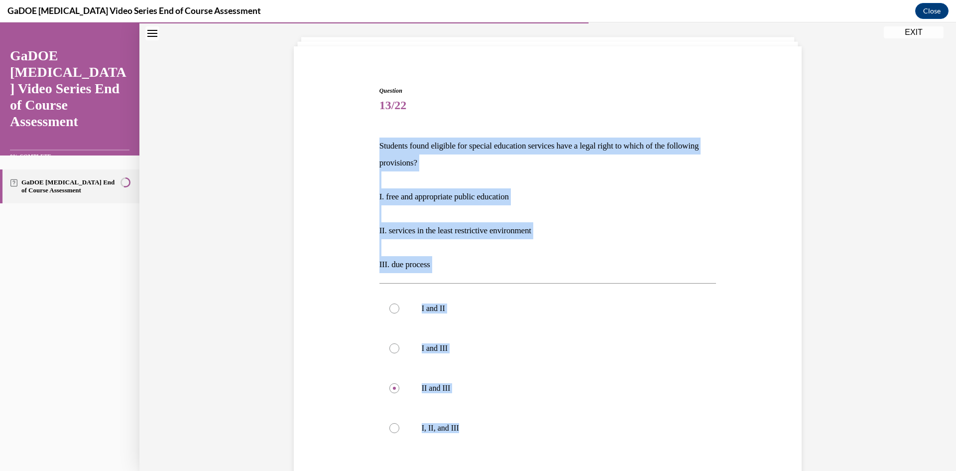
drag, startPoint x: 518, startPoint y: 429, endPoint x: 346, endPoint y: 150, distance: 327.6
click at [346, 150] on div "Question 13/22 Students found eligible for special education services have a le…" at bounding box center [547, 313] width 513 height 515
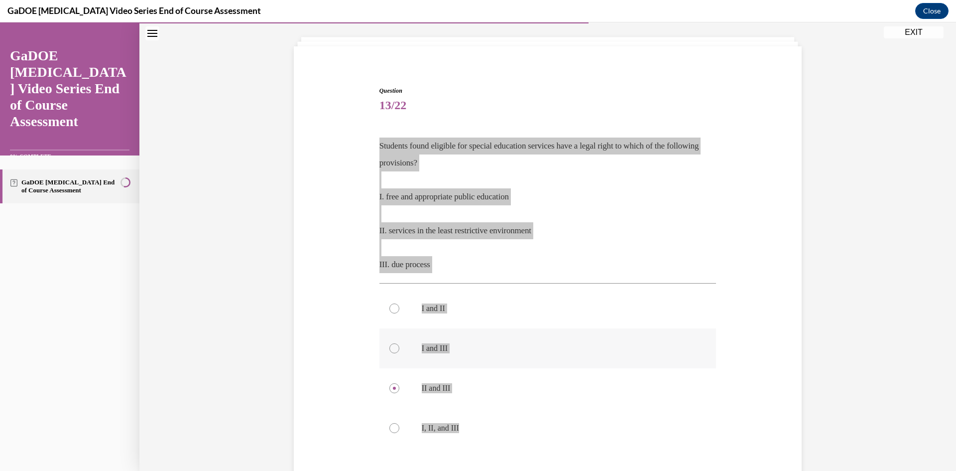
scroll to position [102, 0]
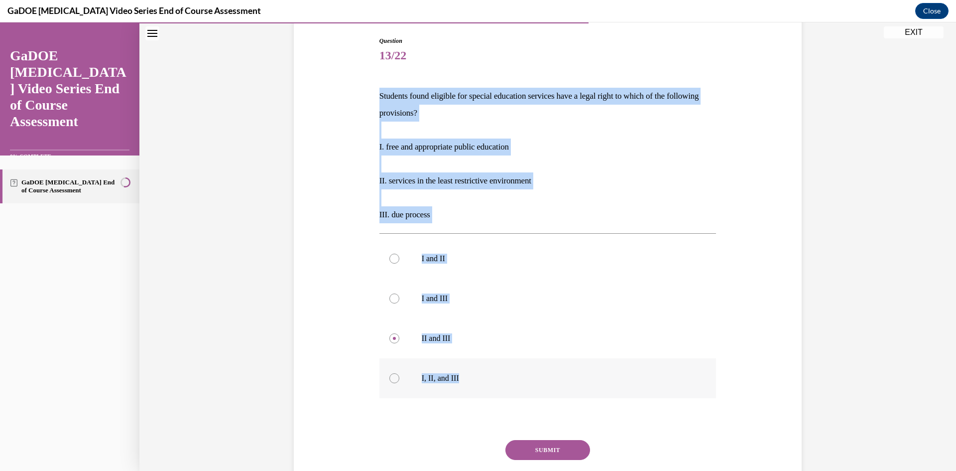
click at [473, 381] on p "I, II, and III" at bounding box center [557, 378] width 270 height 10
click at [399, 381] on input "I, II, and III" at bounding box center [394, 378] width 10 height 10
radio input "true"
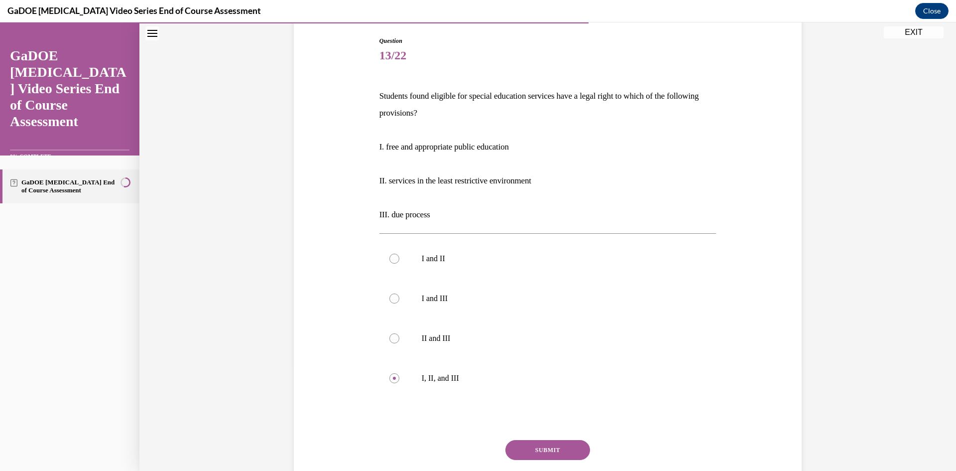
click at [548, 446] on button "SUBMIT" at bounding box center [548, 450] width 85 height 20
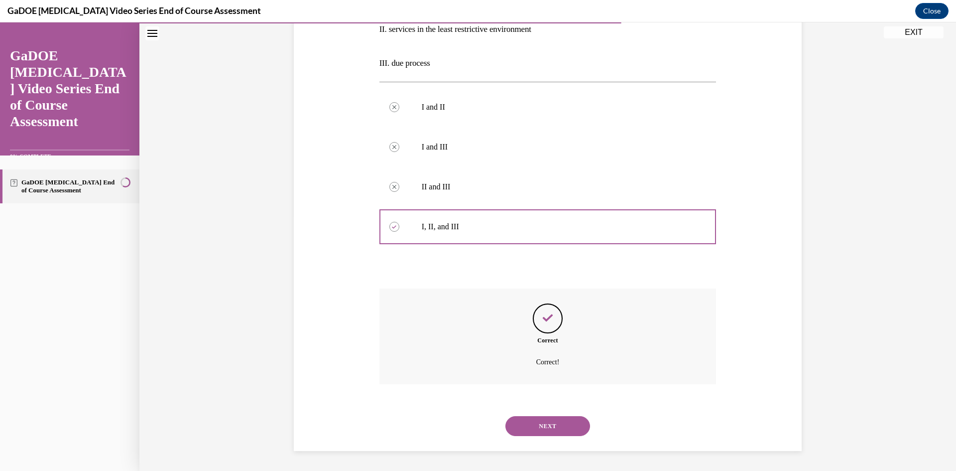
click at [539, 427] on button "NEXT" at bounding box center [548, 426] width 85 height 20
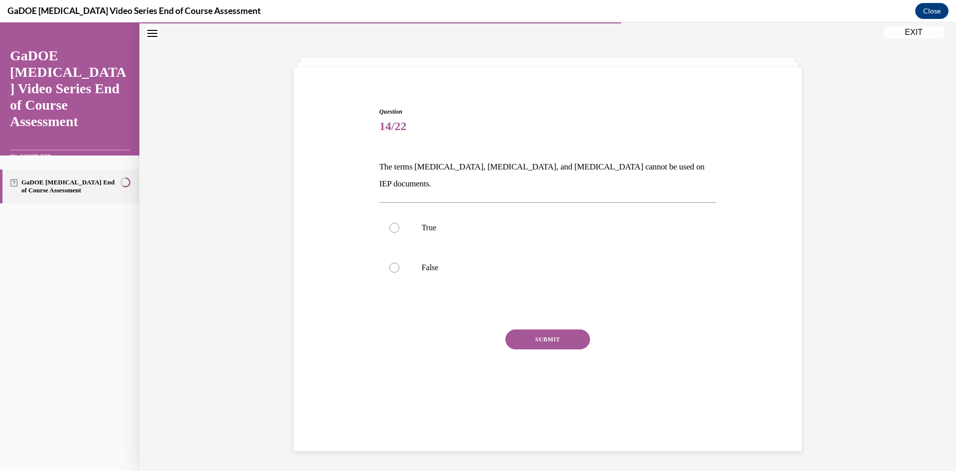
scroll to position [31, 0]
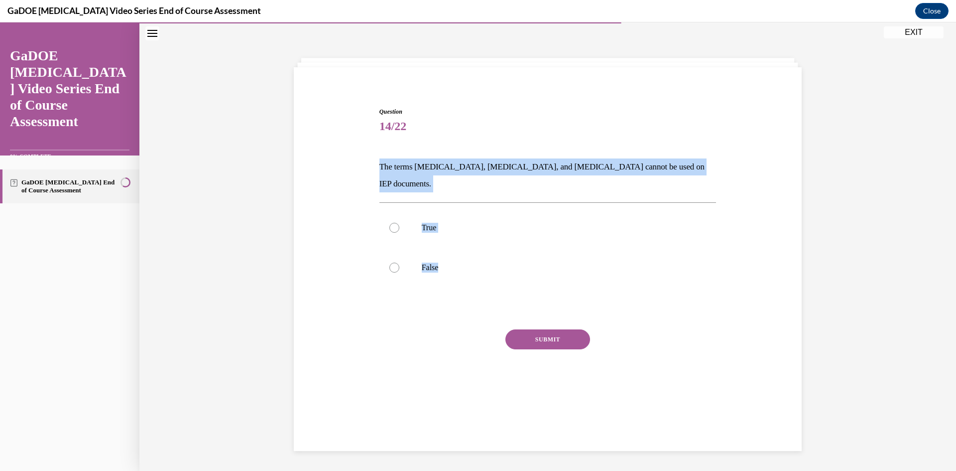
drag, startPoint x: 491, startPoint y: 259, endPoint x: 323, endPoint y: 171, distance: 190.0
click at [323, 171] on div "Question 14/22 The terms dyslexia, dyscalculia, and dysgraphia cannot be used o…" at bounding box center [547, 244] width 513 height 334
click at [487, 223] on p "True" at bounding box center [557, 228] width 270 height 10
click at [399, 223] on input "True" at bounding box center [394, 228] width 10 height 10
radio input "true"
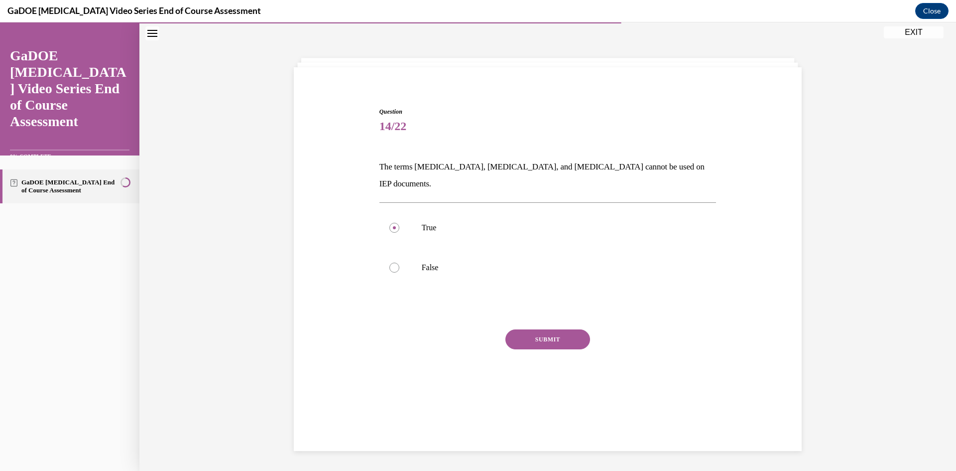
click at [535, 329] on button "SUBMIT" at bounding box center [548, 339] width 85 height 20
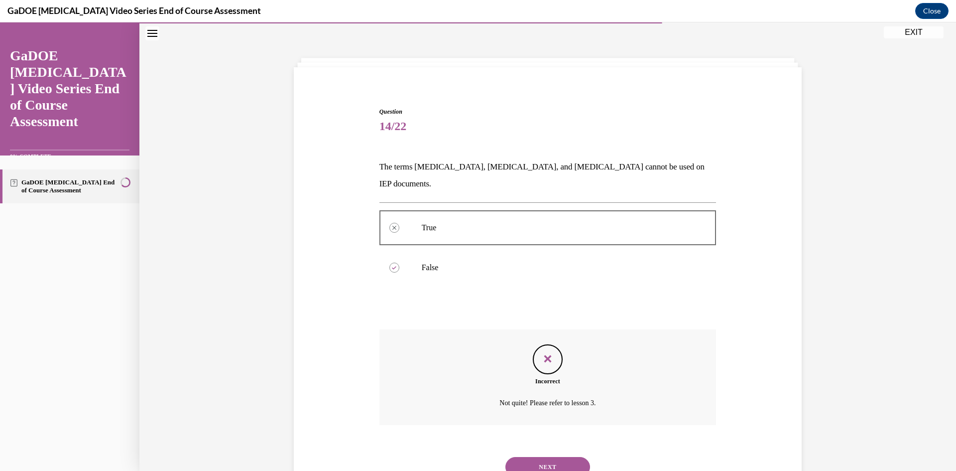
scroll to position [55, 0]
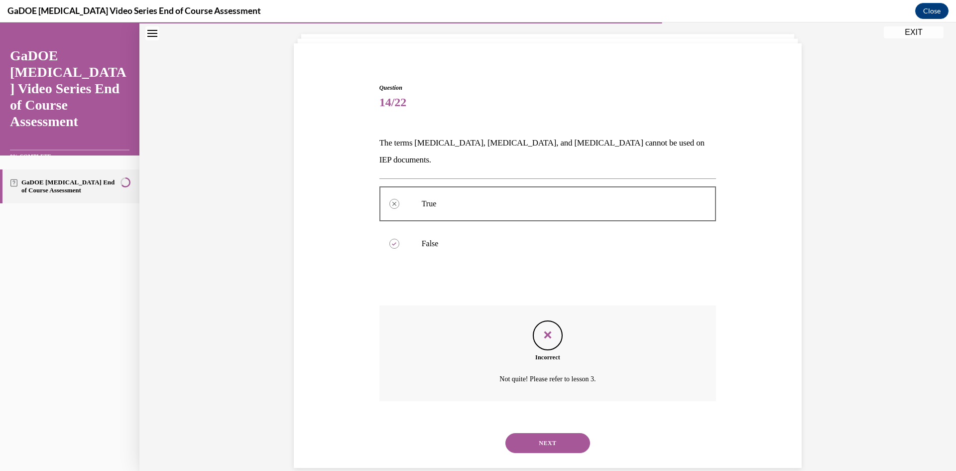
click at [543, 433] on button "NEXT" at bounding box center [548, 443] width 85 height 20
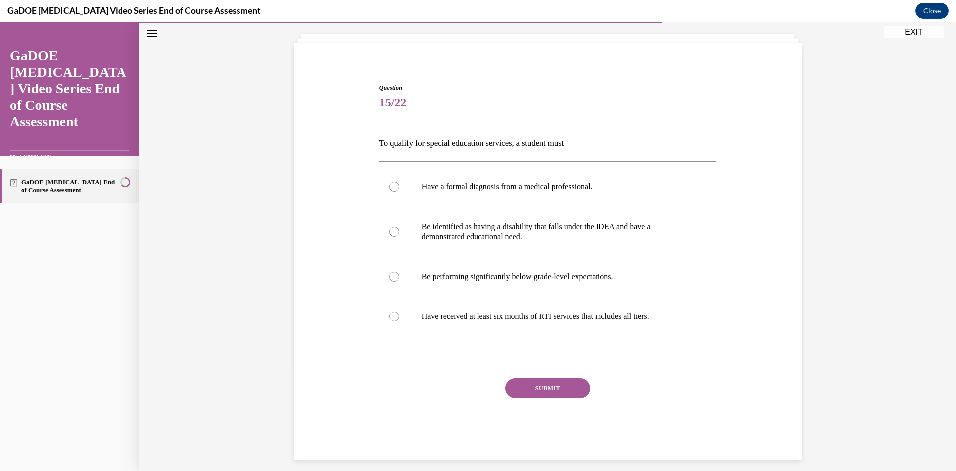
scroll to position [52, 0]
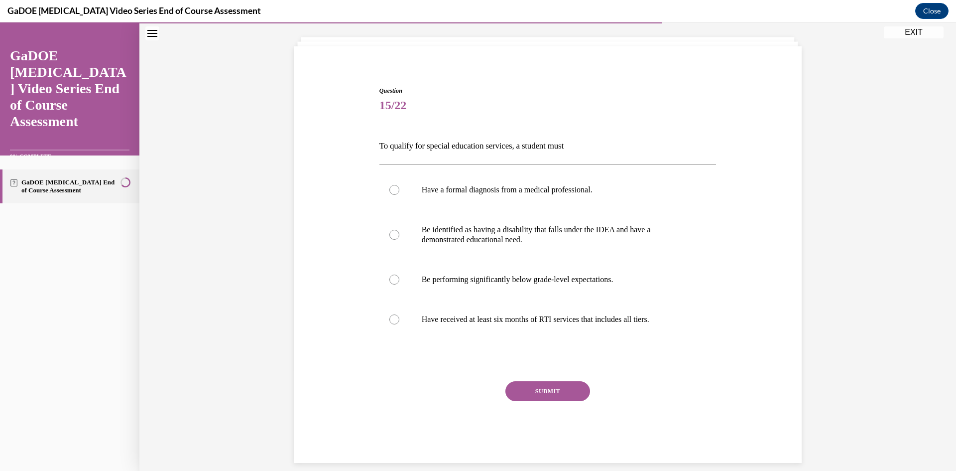
drag, startPoint x: 680, startPoint y: 321, endPoint x: 316, endPoint y: 137, distance: 408.0
click at [316, 137] on div "Question 15/22 To qualify for special education services, a student must Have a…" at bounding box center [547, 259] width 513 height 406
click at [479, 225] on p "Be identified as having a disability that falls under the IDEA and have a demon…" at bounding box center [557, 235] width 270 height 20
click at [399, 230] on input "Be identified as having a disability that falls under the IDEA and have a demon…" at bounding box center [394, 235] width 10 height 10
radio input "true"
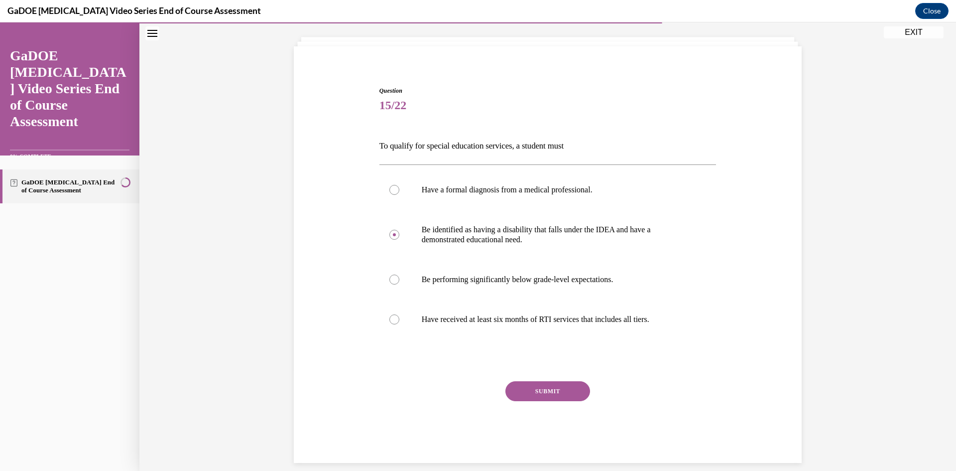
click at [542, 386] on button "SUBMIT" at bounding box center [548, 391] width 85 height 20
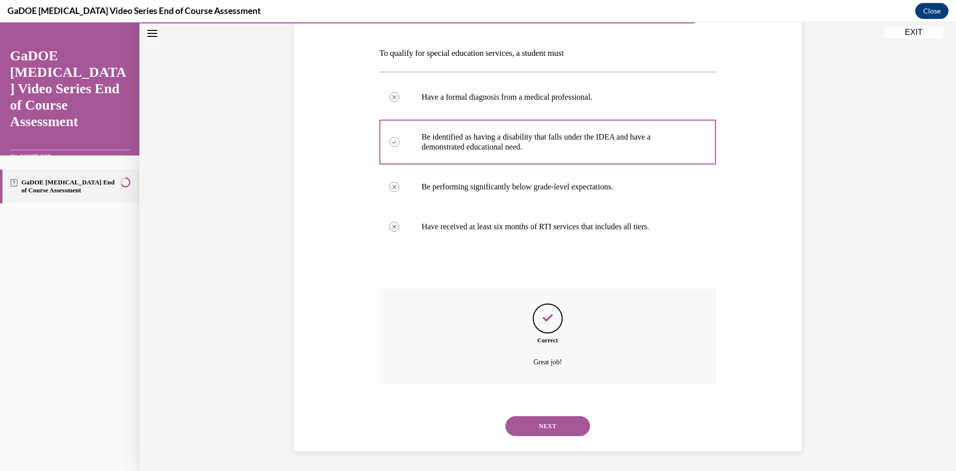
click at [566, 418] on button "NEXT" at bounding box center [548, 426] width 85 height 20
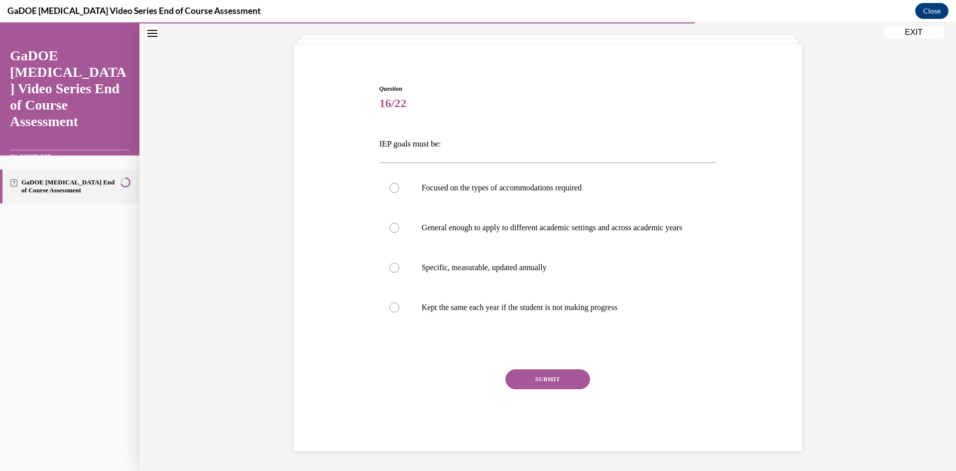
drag, startPoint x: 659, startPoint y: 306, endPoint x: 345, endPoint y: 136, distance: 357.2
click at [345, 136] on div "Question 16/22 IEP goals must be: Focused on the types of accommodations requir…" at bounding box center [547, 252] width 513 height 396
click at [484, 223] on p "General enough to apply to different academic settings and across academic years" at bounding box center [557, 228] width 270 height 10
click at [399, 223] on input "General enough to apply to different academic settings and across academic years" at bounding box center [394, 228] width 10 height 10
radio input "true"
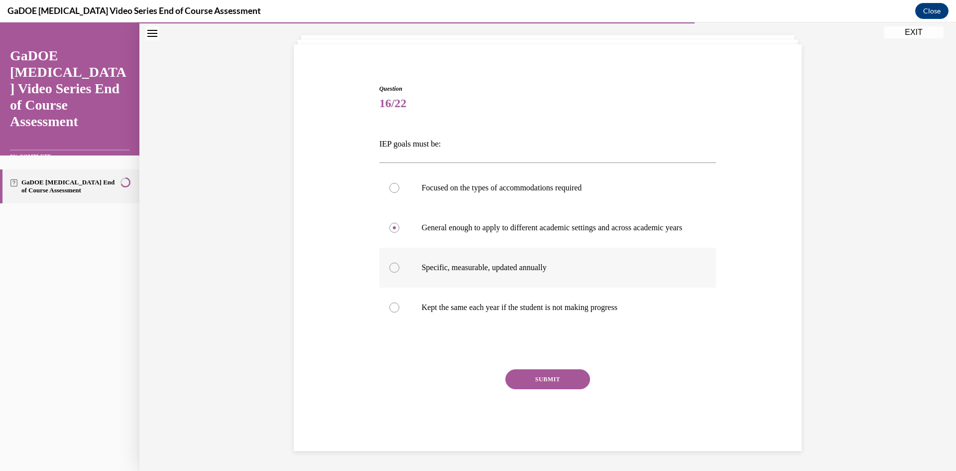
click at [506, 275] on label "Specific, measurable, updated annually" at bounding box center [547, 268] width 337 height 40
click at [399, 272] on input "Specific, measurable, updated annually" at bounding box center [394, 267] width 10 height 10
radio input "true"
click at [522, 376] on button "SUBMIT" at bounding box center [548, 379] width 85 height 20
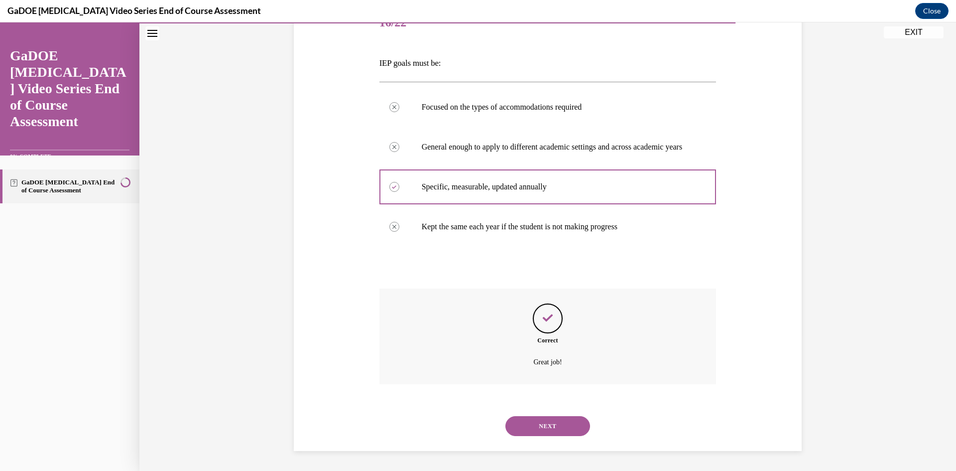
click at [542, 417] on button "NEXT" at bounding box center [548, 426] width 85 height 20
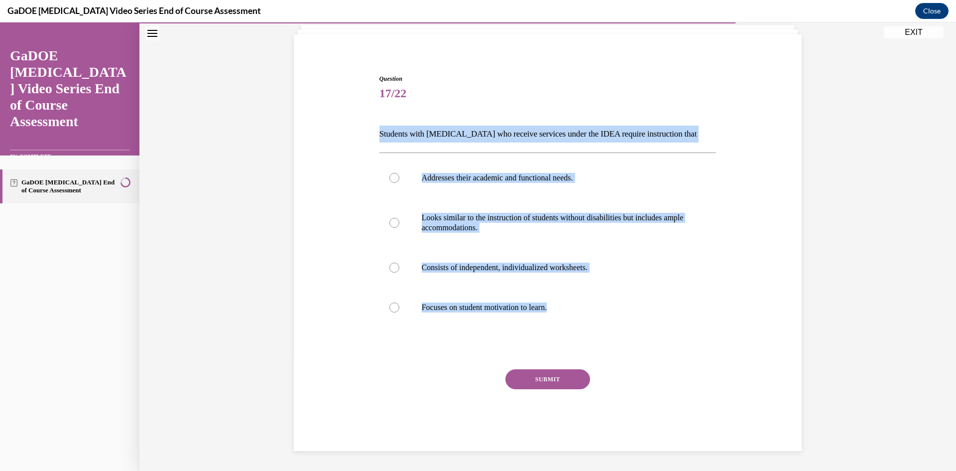
drag, startPoint x: 580, startPoint y: 307, endPoint x: 325, endPoint y: 129, distance: 310.6
click at [325, 129] on div "Question 17/22 Students with dyslexia who receive services under the IDEA requi…" at bounding box center [547, 247] width 513 height 406
click at [469, 179] on p "Addresses their academic and functional needs." at bounding box center [557, 178] width 270 height 10
click at [399, 179] on input "Addresses their academic and functional needs." at bounding box center [394, 178] width 10 height 10
radio input "true"
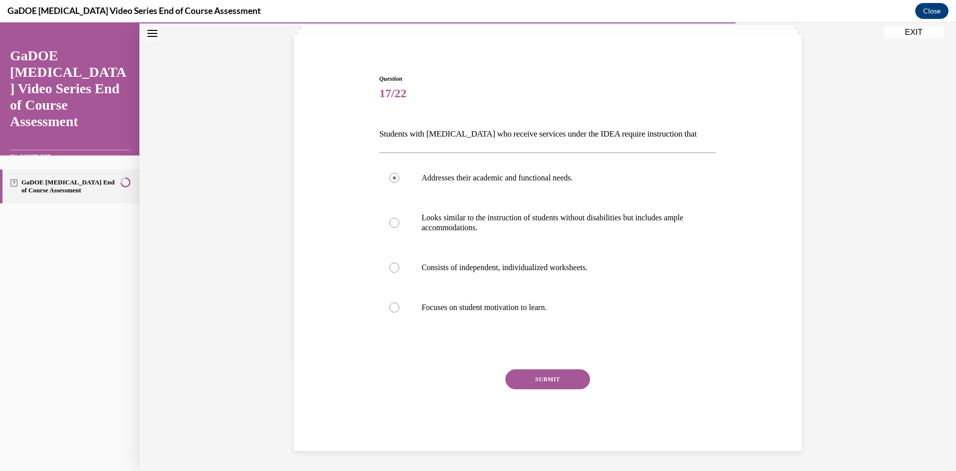
click at [539, 374] on button "SUBMIT" at bounding box center [548, 379] width 85 height 20
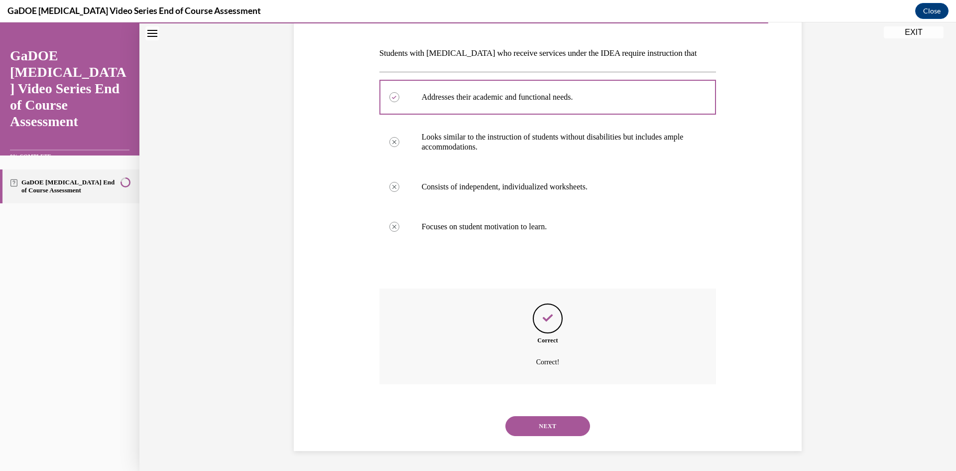
click at [552, 423] on button "NEXT" at bounding box center [548, 426] width 85 height 20
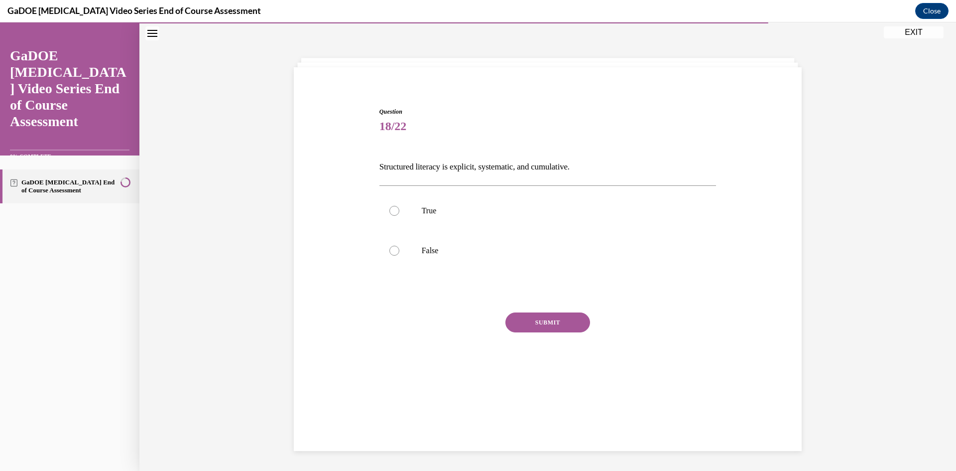
scroll to position [31, 0]
drag, startPoint x: 504, startPoint y: 252, endPoint x: 338, endPoint y: 159, distance: 190.6
click at [338, 159] on div "Question 18/22 Structured literacy is explicit, systematic, and cumulative. Tru…" at bounding box center [547, 235] width 513 height 317
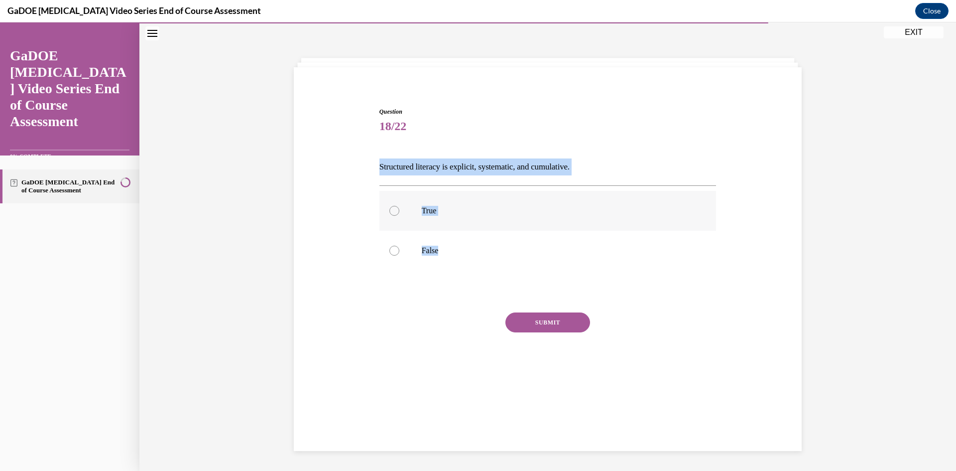
click at [433, 214] on p "True" at bounding box center [557, 211] width 270 height 10
click at [399, 214] on input "True" at bounding box center [394, 211] width 10 height 10
radio input "true"
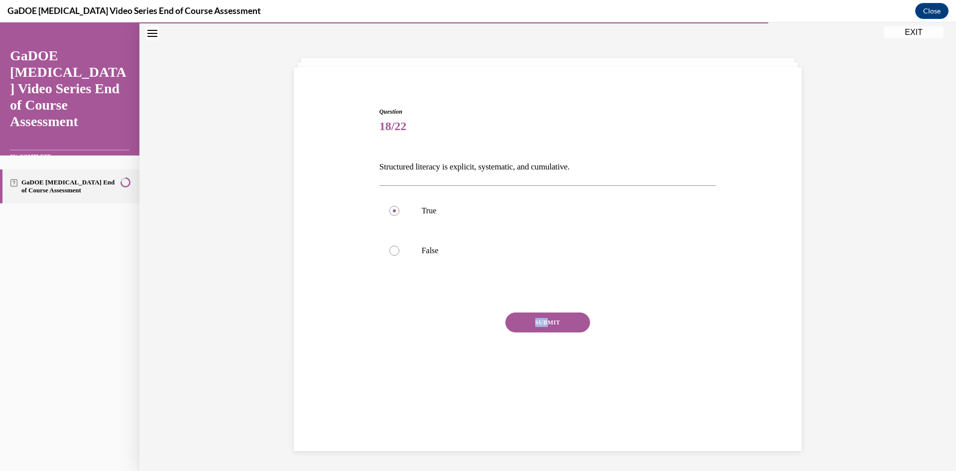
click at [543, 312] on div "Question 18/22 Structured literacy is explicit, systematic, and cumulative. Tru…" at bounding box center [547, 250] width 337 height 287
click at [544, 316] on button "SUBMIT" at bounding box center [548, 322] width 85 height 20
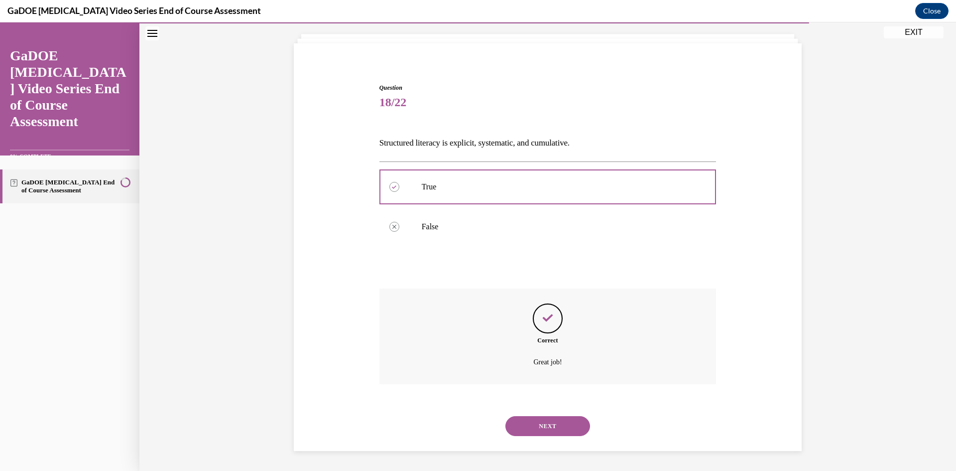
click at [548, 421] on button "NEXT" at bounding box center [548, 426] width 85 height 20
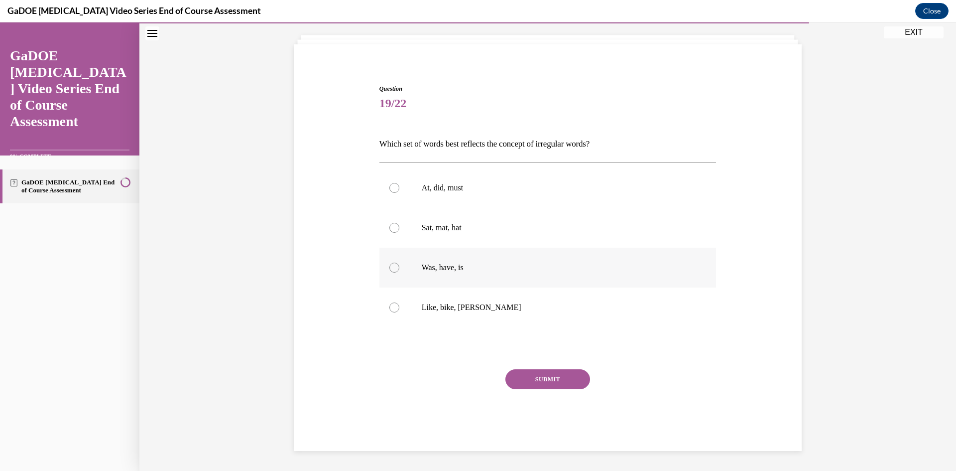
scroll to position [51, 0]
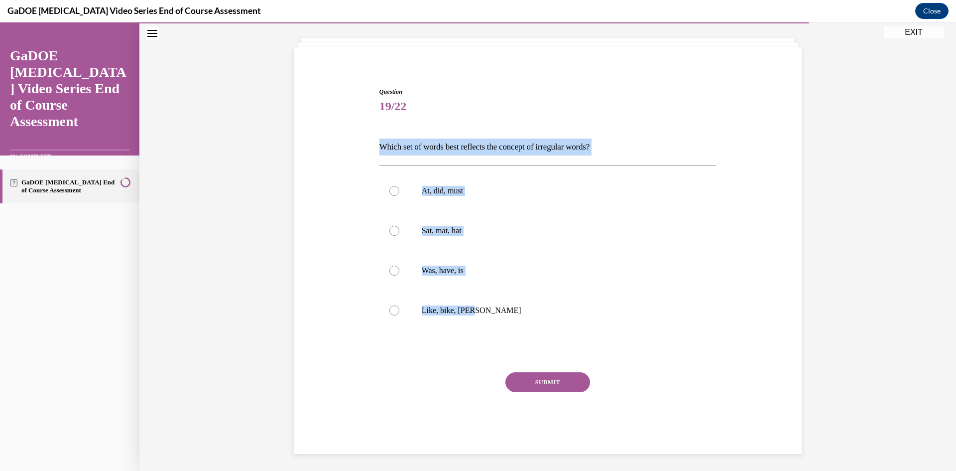
drag, startPoint x: 543, startPoint y: 319, endPoint x: 300, endPoint y: 144, distance: 299.7
click at [300, 144] on div "Question 19/22 Which set of words best reflects the concept of irregular words?…" at bounding box center [547, 255] width 513 height 396
click at [488, 282] on label "Was, have, is" at bounding box center [547, 271] width 337 height 40
click at [399, 275] on input "Was, have, is" at bounding box center [394, 270] width 10 height 10
radio input "true"
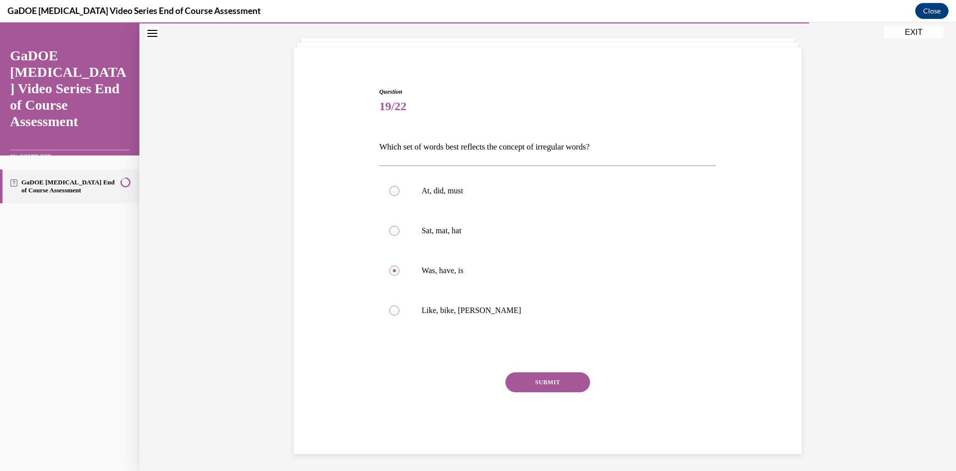
click at [565, 386] on button "SUBMIT" at bounding box center [548, 382] width 85 height 20
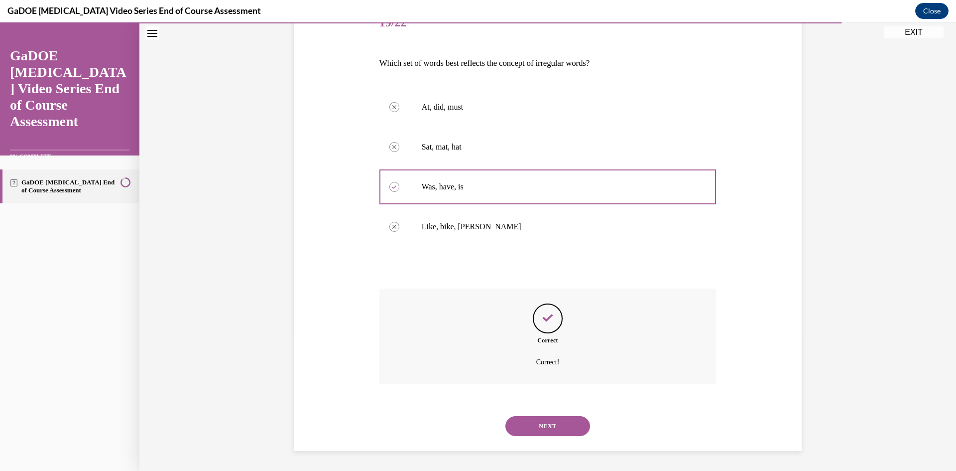
click at [544, 417] on button "NEXT" at bounding box center [548, 426] width 85 height 20
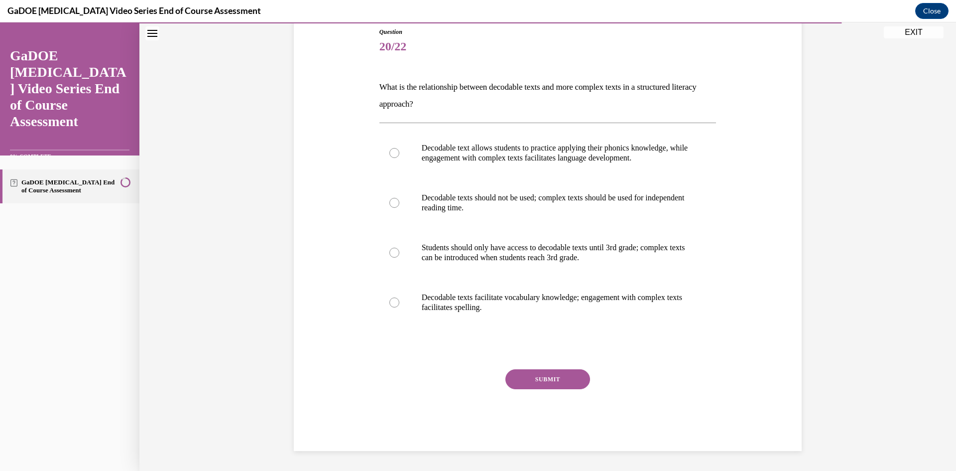
scroll to position [111, 0]
drag, startPoint x: 542, startPoint y: 317, endPoint x: 345, endPoint y: 82, distance: 306.8
click at [345, 82] on div "Question 20/22 What is the relationship between decodable texts and more comple…" at bounding box center [547, 224] width 513 height 453
click at [610, 149] on p "Decodable text allows students to practice applying their phonics knowledge, wh…" at bounding box center [557, 153] width 270 height 20
click at [399, 149] on input "Decodable text allows students to practice applying their phonics knowledge, wh…" at bounding box center [394, 153] width 10 height 10
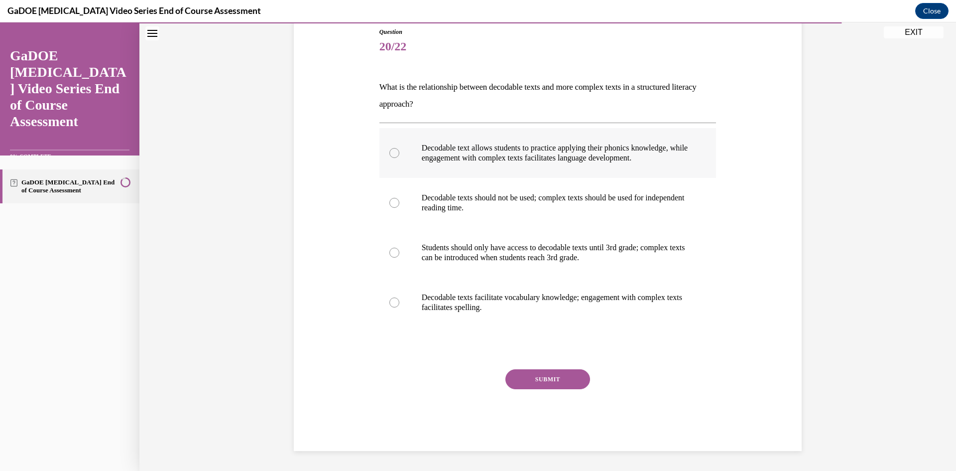
radio input "true"
click at [569, 370] on div "Question 20/22 What is the relationship between decodable texts and more comple…" at bounding box center [547, 238] width 337 height 423
click at [568, 372] on button "SUBMIT" at bounding box center [548, 379] width 85 height 20
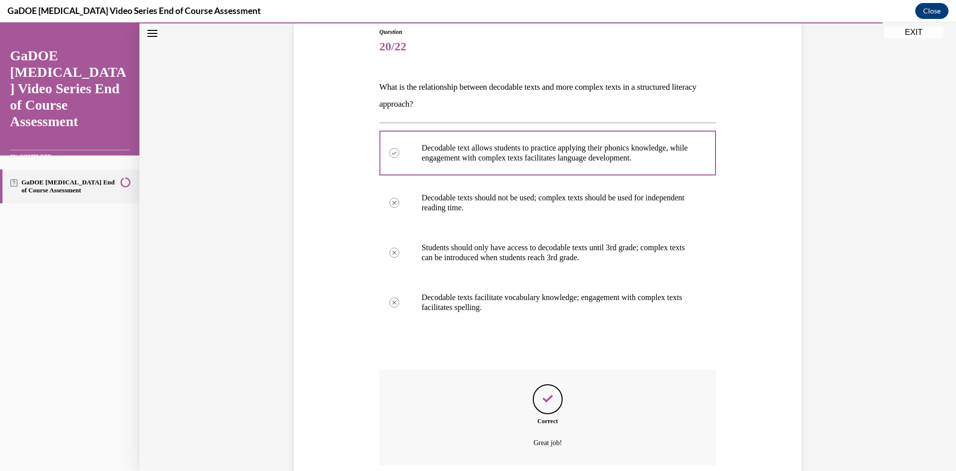
scroll to position [192, 0]
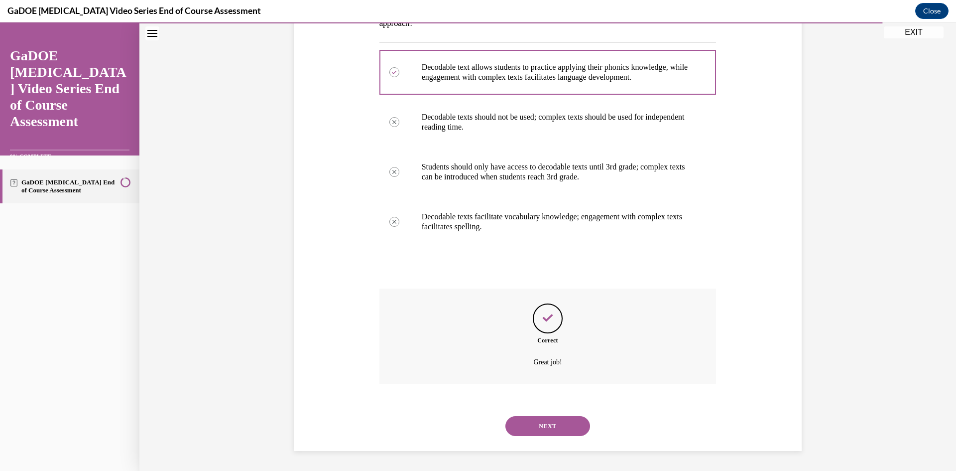
click at [566, 417] on button "NEXT" at bounding box center [548, 426] width 85 height 20
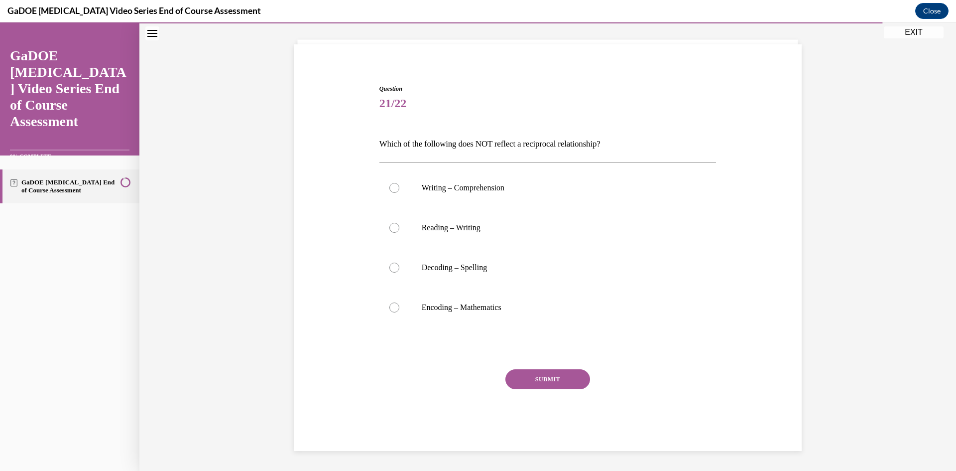
drag, startPoint x: 544, startPoint y: 309, endPoint x: 321, endPoint y: 148, distance: 275.1
click at [321, 148] on div "Question 21/22 Which of the following does NOT reflect a reciprocal relationshi…" at bounding box center [547, 252] width 513 height 396
click at [420, 315] on label "Encoding – Mathematics" at bounding box center [547, 307] width 337 height 40
click at [399, 312] on input "Encoding – Mathematics" at bounding box center [394, 307] width 10 height 10
radio input "true"
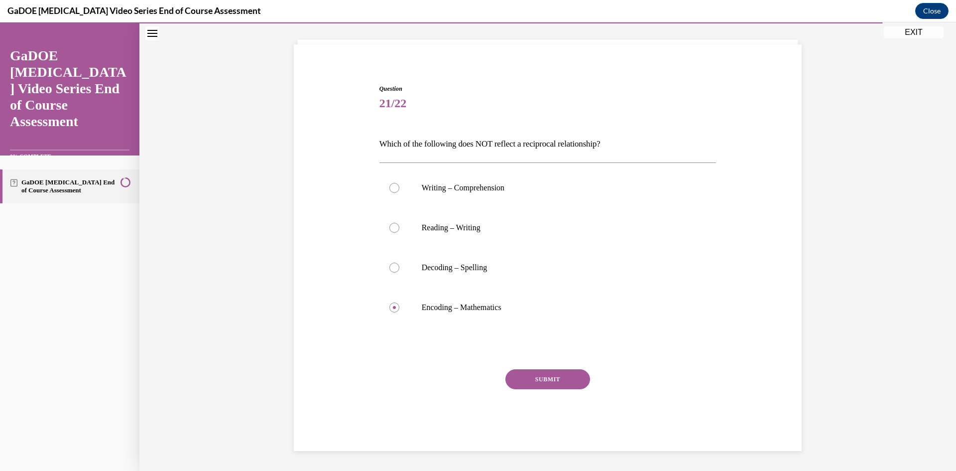
click at [532, 377] on button "SUBMIT" at bounding box center [548, 379] width 85 height 20
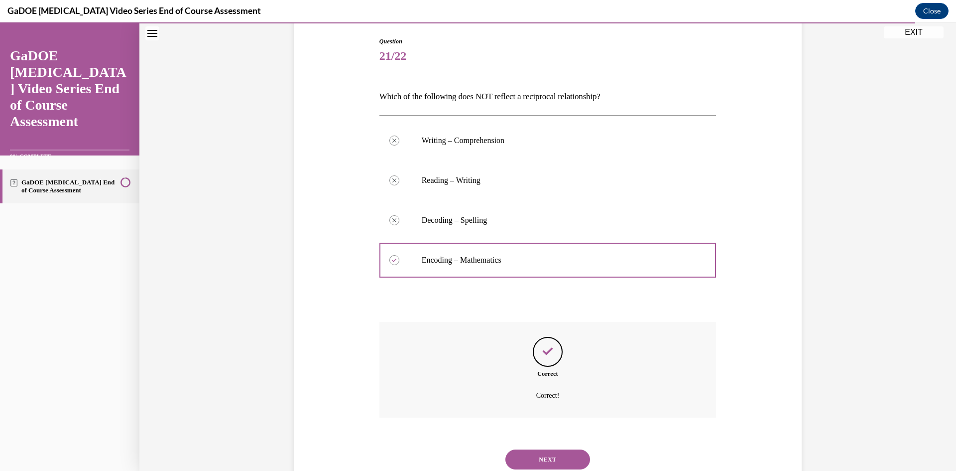
scroll to position [135, 0]
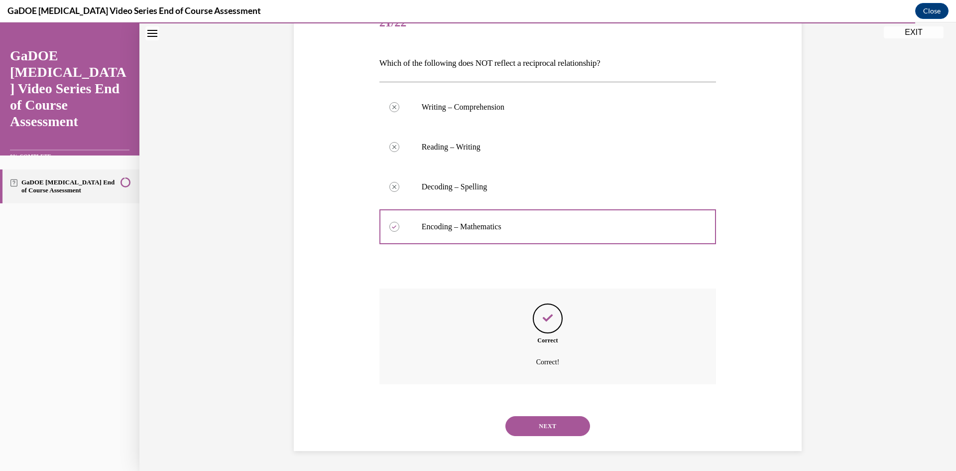
click at [557, 436] on div "NEXT" at bounding box center [547, 426] width 337 height 40
click at [556, 436] on div "NEXT" at bounding box center [547, 426] width 337 height 40
click at [555, 433] on button "NEXT" at bounding box center [548, 426] width 85 height 20
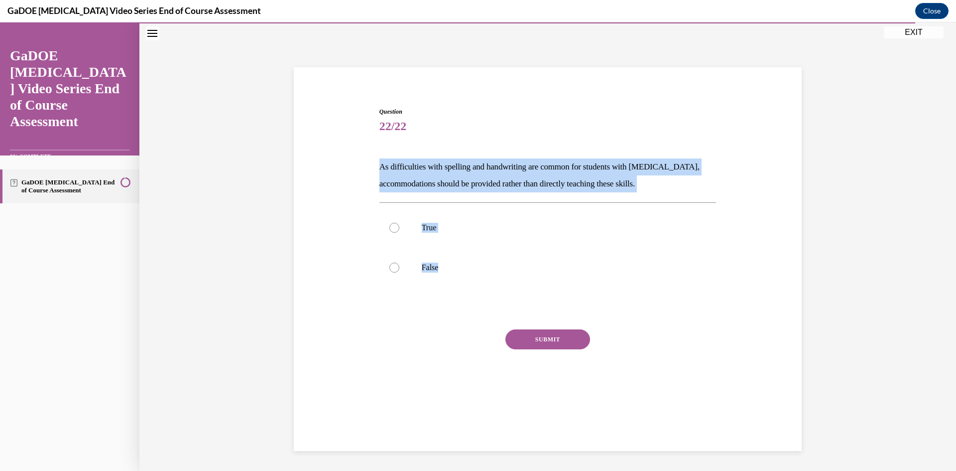
drag, startPoint x: 403, startPoint y: 258, endPoint x: 308, endPoint y: 172, distance: 128.0
click at [308, 172] on div "Question 22/22 As difficulties with spelling and handwriting are common for stu…" at bounding box center [547, 244] width 513 height 334
click at [395, 270] on label "False" at bounding box center [547, 268] width 337 height 40
click at [395, 270] on input "False" at bounding box center [394, 267] width 10 height 10
radio input "true"
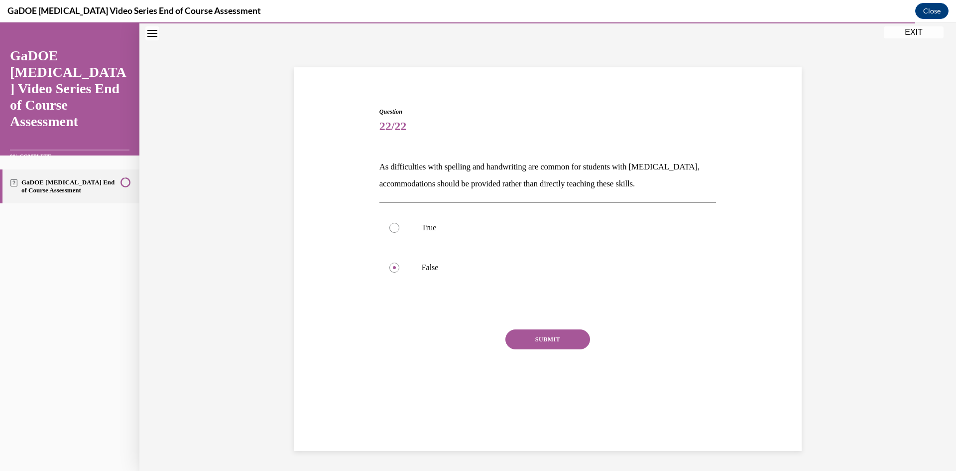
click at [531, 343] on button "SUBMIT" at bounding box center [548, 339] width 85 height 20
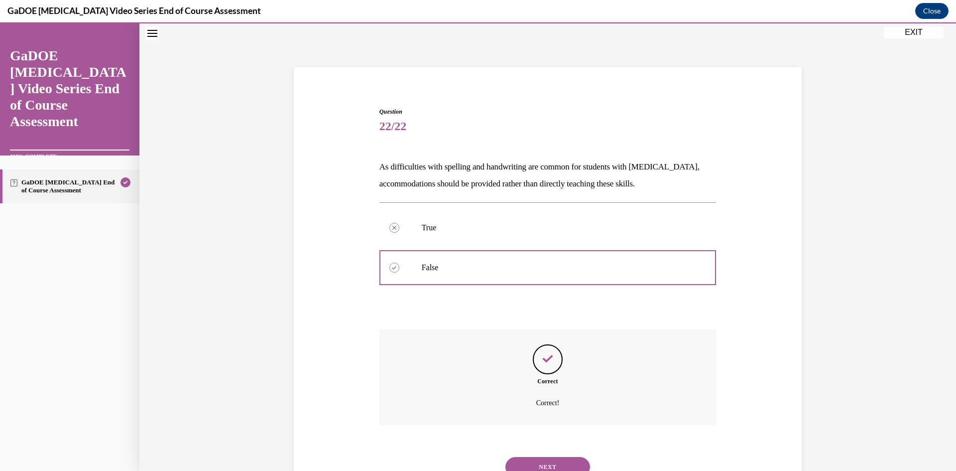
scroll to position [72, 0]
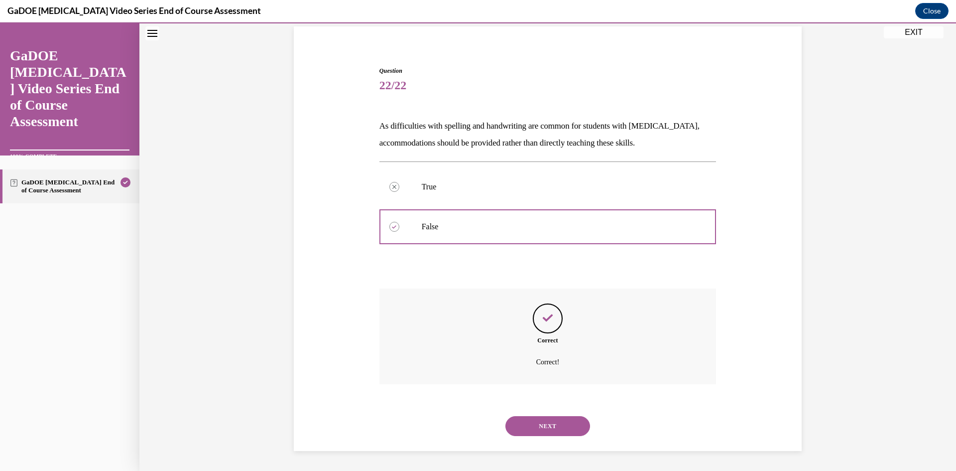
click at [545, 425] on button "NEXT" at bounding box center [548, 426] width 85 height 20
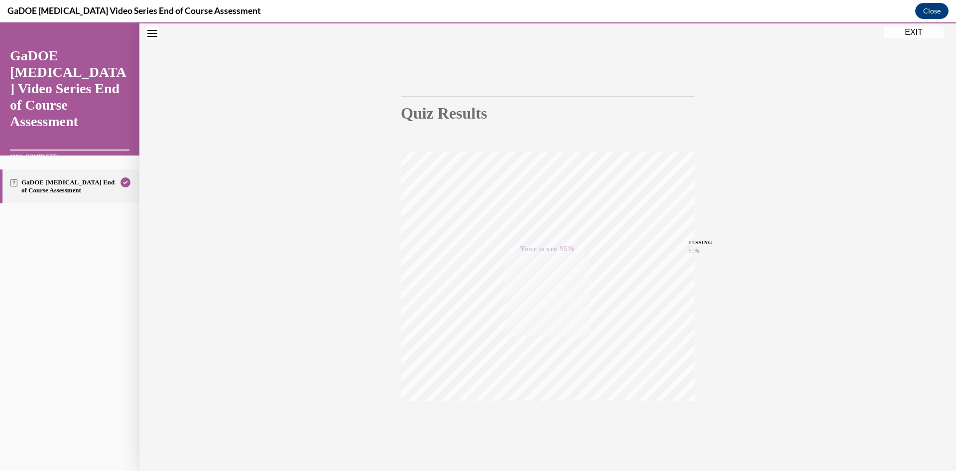
scroll to position [62, 0]
click at [912, 33] on button "EXIT" at bounding box center [914, 32] width 60 height 12
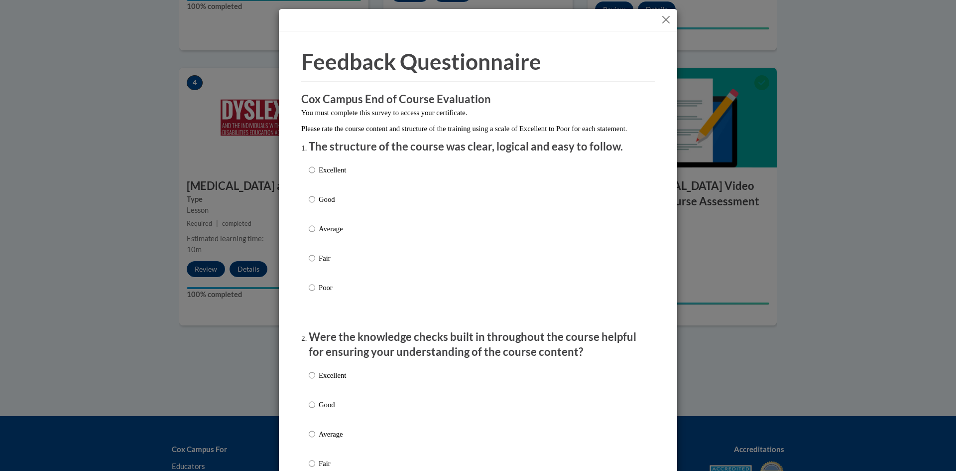
click at [367, 243] on div "Excellent Good Average Fair Poor" at bounding box center [478, 240] width 339 height 162
click at [320, 190] on label "Excellent" at bounding box center [327, 177] width 37 height 27
click at [315, 175] on input "Excellent" at bounding box center [312, 169] width 6 height 11
radio input "true"
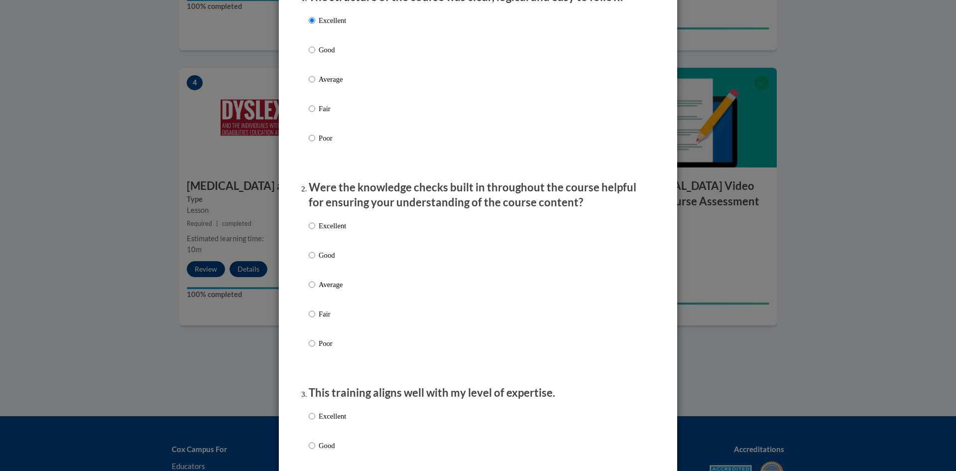
click at [332, 231] on p "Excellent" at bounding box center [332, 225] width 27 height 11
click at [315, 231] on input "Excellent" at bounding box center [312, 225] width 6 height 11
radio input "true"
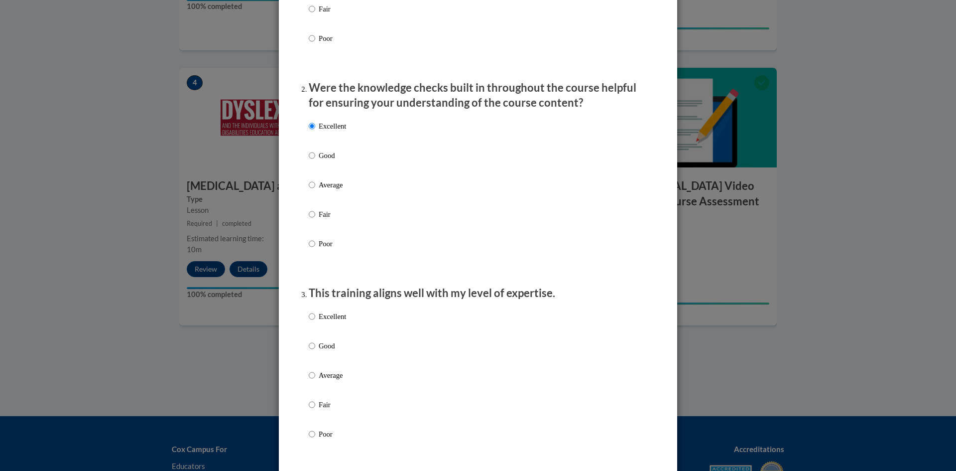
click at [332, 322] on p "Excellent" at bounding box center [332, 316] width 27 height 11
click at [315, 322] on input "Excellent" at bounding box center [312, 316] width 6 height 11
radio input "true"
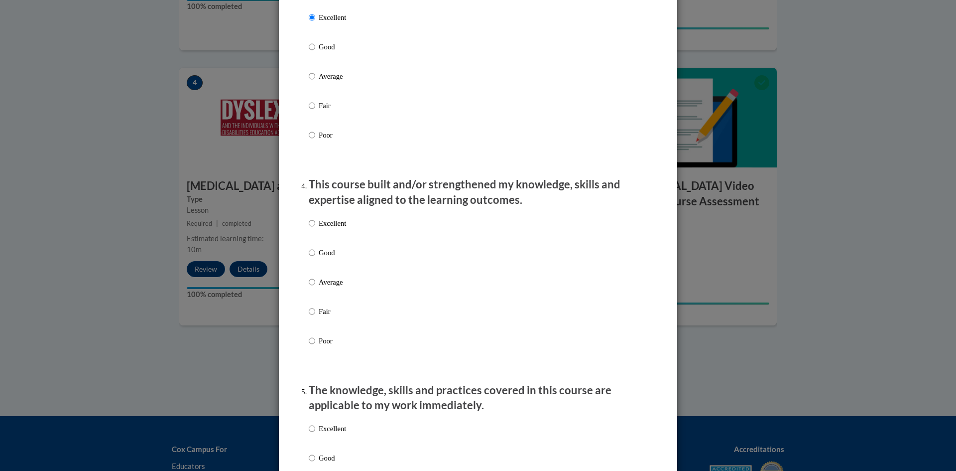
click at [336, 229] on p "Excellent" at bounding box center [332, 223] width 27 height 11
click at [315, 229] on input "Excellent" at bounding box center [312, 223] width 6 height 11
radio input "true"
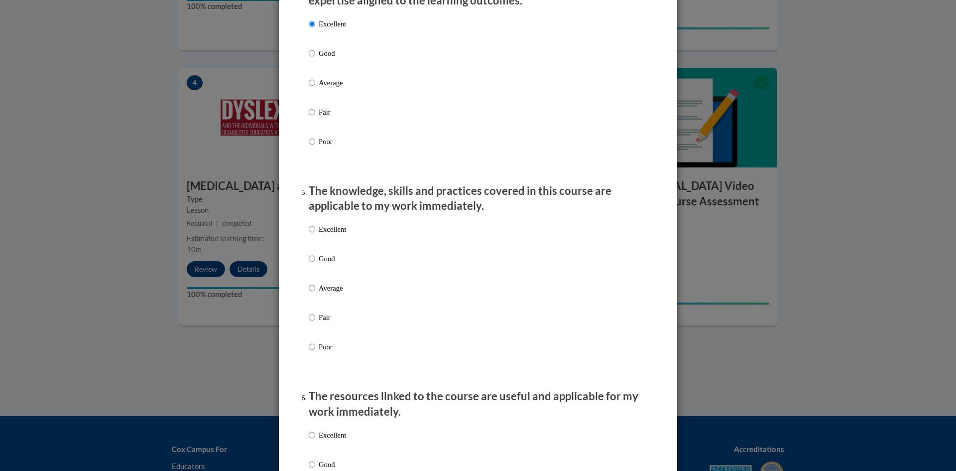
click at [340, 235] on p "Excellent" at bounding box center [332, 229] width 27 height 11
click at [315, 235] on input "Excellent" at bounding box center [312, 229] width 6 height 11
radio input "true"
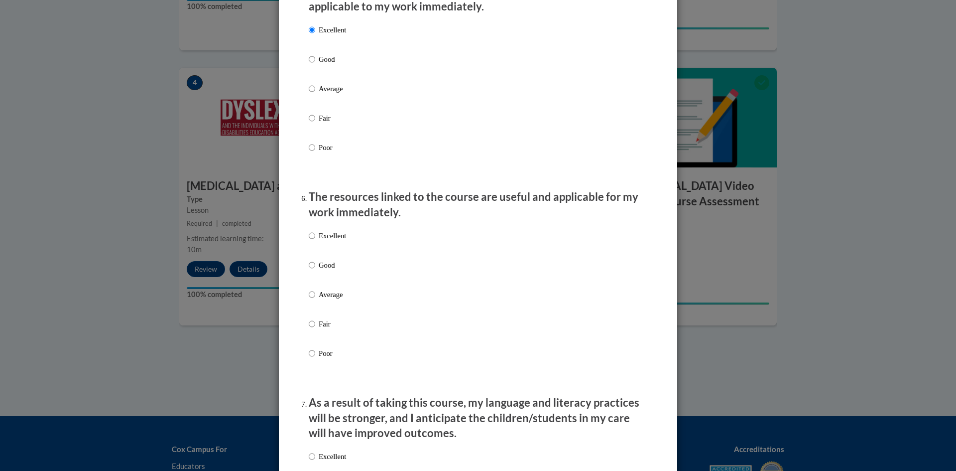
click at [330, 241] on p "Excellent" at bounding box center [332, 235] width 27 height 11
click at [315, 241] on input "Excellent" at bounding box center [312, 235] width 6 height 11
radio input "true"
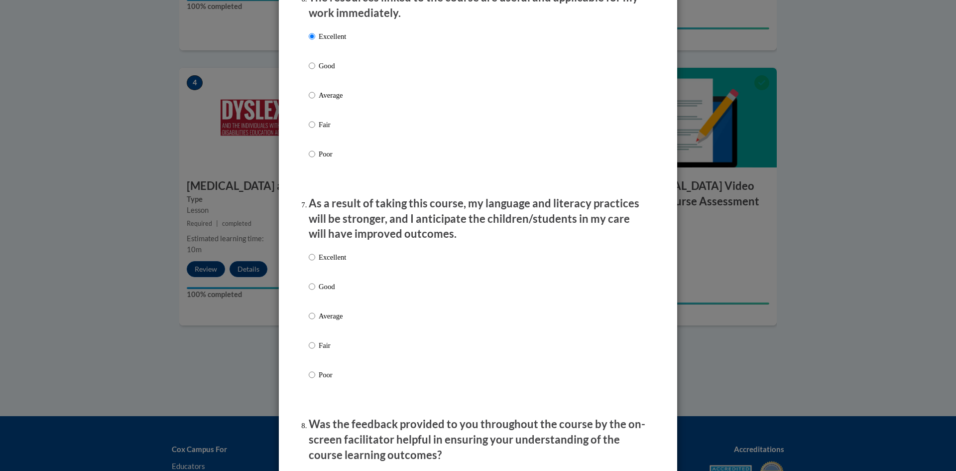
click at [335, 271] on label "Excellent" at bounding box center [327, 265] width 37 height 27
click at [315, 262] on input "Excellent" at bounding box center [312, 257] width 6 height 11
radio input "true"
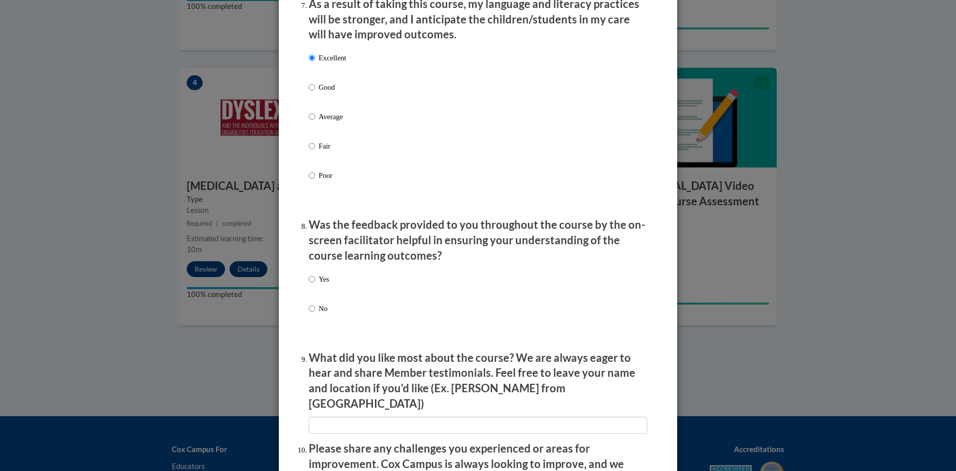
click at [326, 284] on p "Yes" at bounding box center [324, 278] width 10 height 11
click at [315, 284] on input "Yes" at bounding box center [312, 278] width 6 height 11
radio input "true"
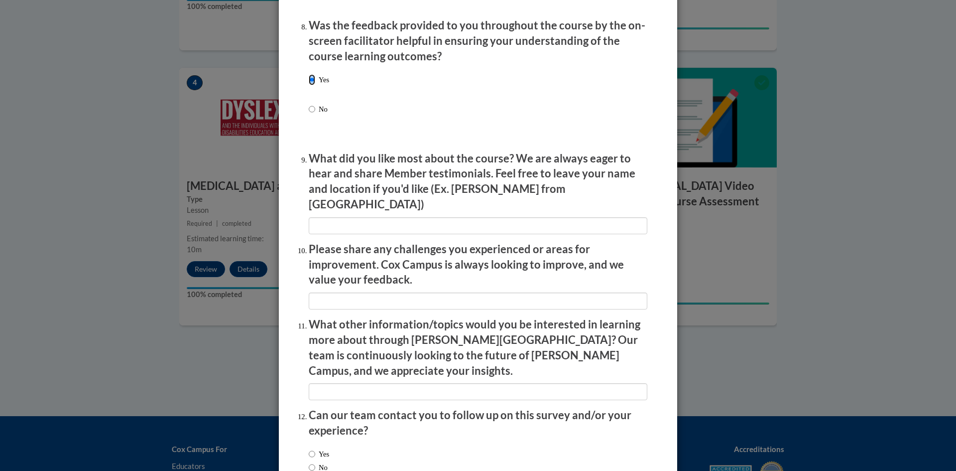
scroll to position [1599, 0]
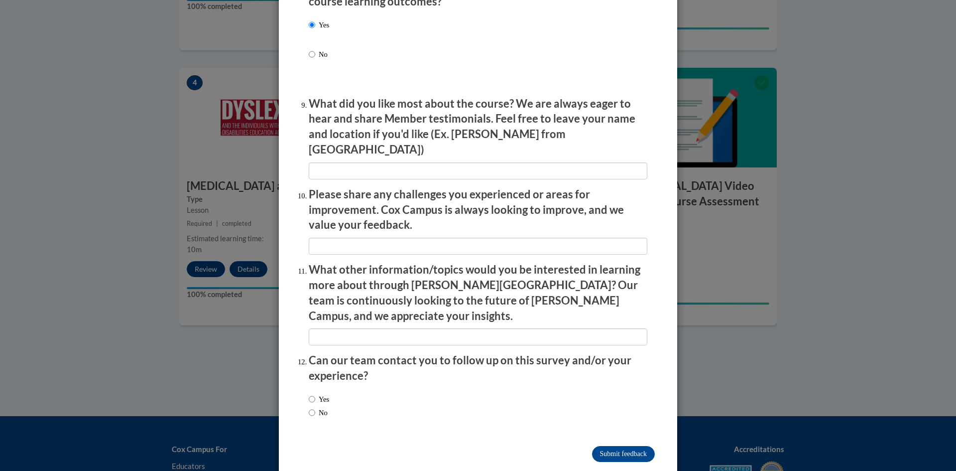
click at [325, 395] on div "Yes No" at bounding box center [319, 405] width 20 height 34
click at [325, 407] on label "No" at bounding box center [318, 412] width 19 height 11
click at [315, 407] on input "No" at bounding box center [312, 412] width 6 height 11
radio input "true"
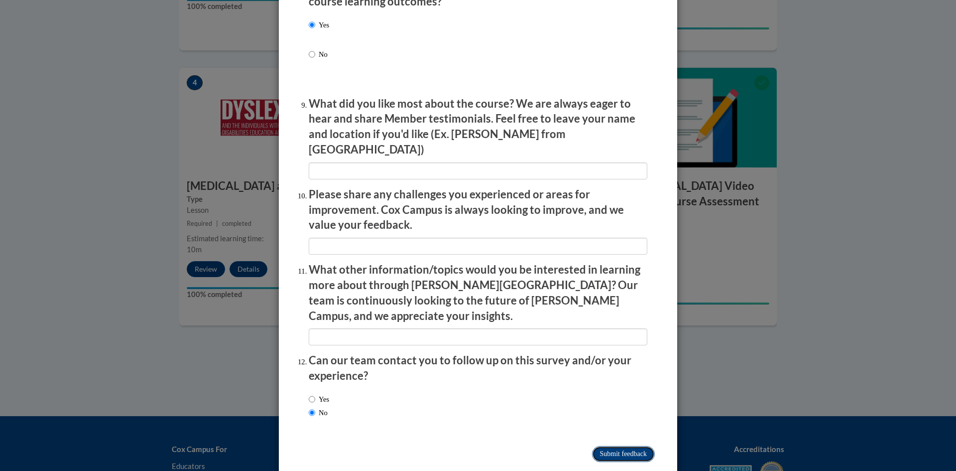
click at [632, 446] on input "Submit feedback" at bounding box center [623, 454] width 63 height 16
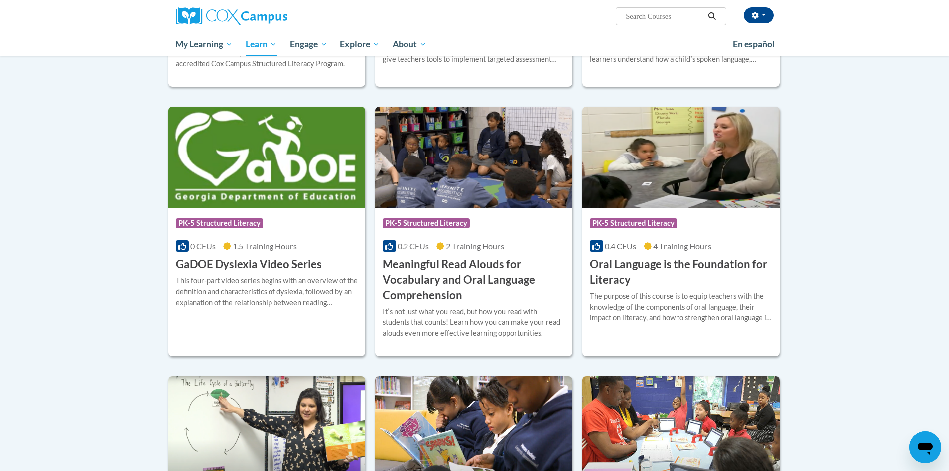
scroll to position [525, 0]
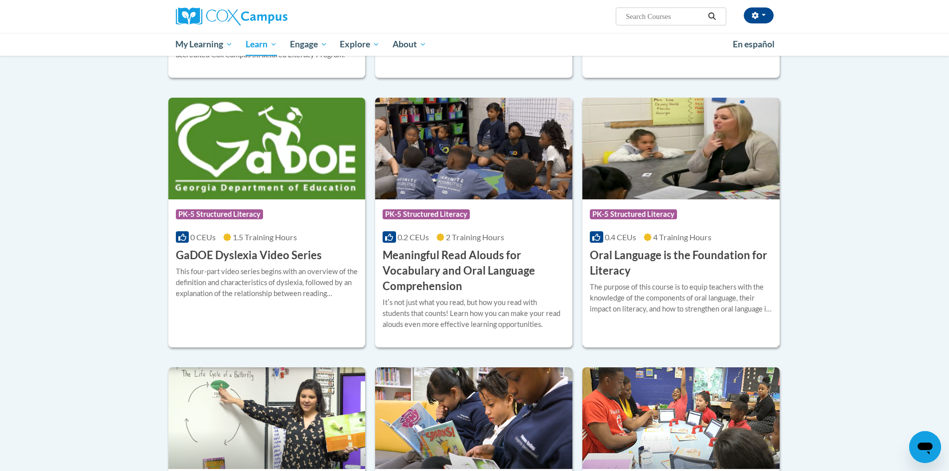
click at [666, 269] on h3 "Oral Language is the Foundation for Literacy" at bounding box center [681, 263] width 182 height 31
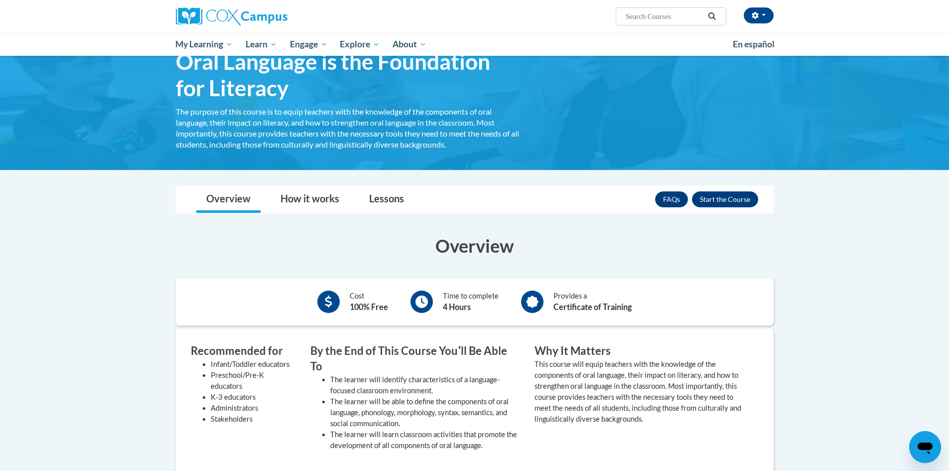
scroll to position [50, 0]
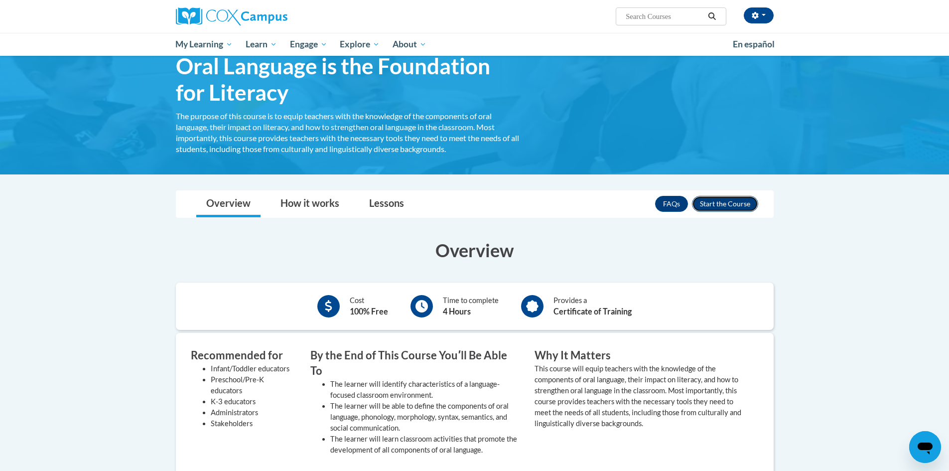
click at [726, 205] on button "Enroll" at bounding box center [725, 204] width 66 height 16
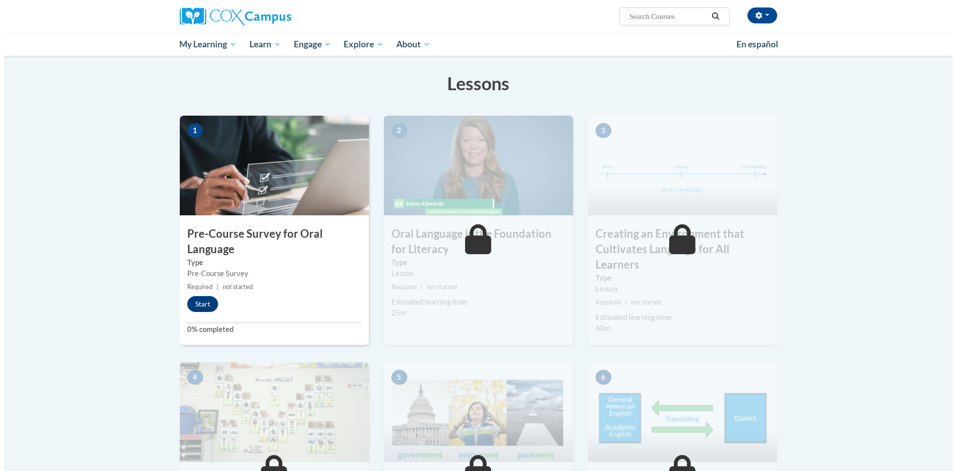
scroll to position [149, 0]
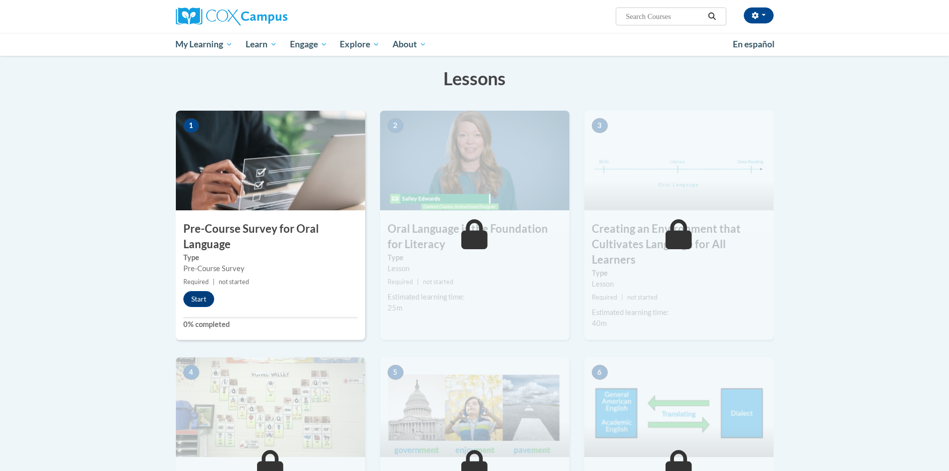
click at [217, 301] on div "Start" at bounding box center [201, 299] width 51 height 16
click at [211, 298] on button "Start" at bounding box center [198, 299] width 31 height 16
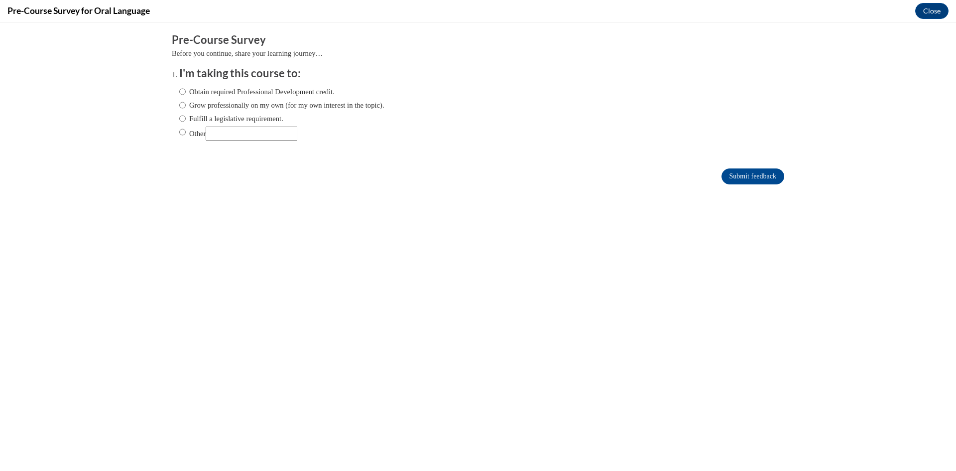
scroll to position [0, 0]
click at [212, 101] on label "Grow professionally on my own (for my own interest in the topic)." at bounding box center [281, 105] width 205 height 11
click at [186, 101] on input "Grow professionally on my own (for my own interest in the topic)." at bounding box center [182, 105] width 6 height 11
radio input "true"
click at [751, 176] on input "Submit feedback" at bounding box center [753, 176] width 63 height 16
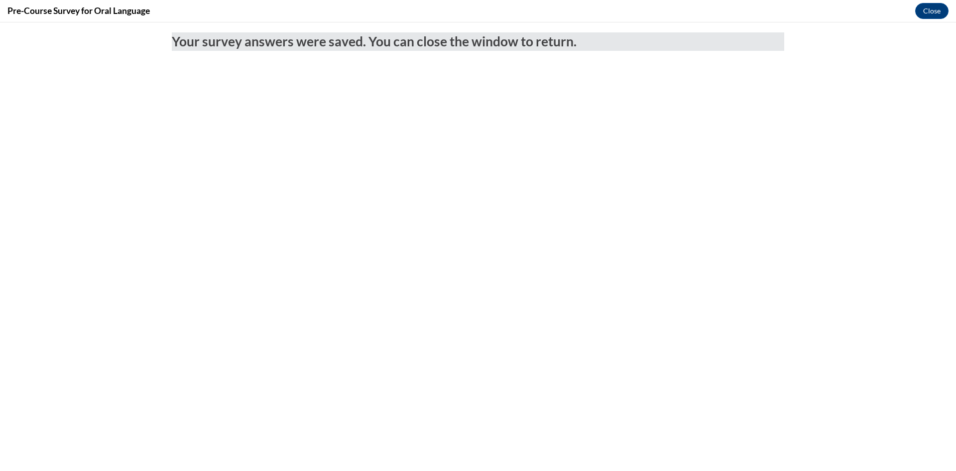
click at [948, 14] on div "Pre-Course Survey for Oral Language Close" at bounding box center [478, 11] width 956 height 22
click at [941, 14] on button "Close" at bounding box center [931, 11] width 33 height 16
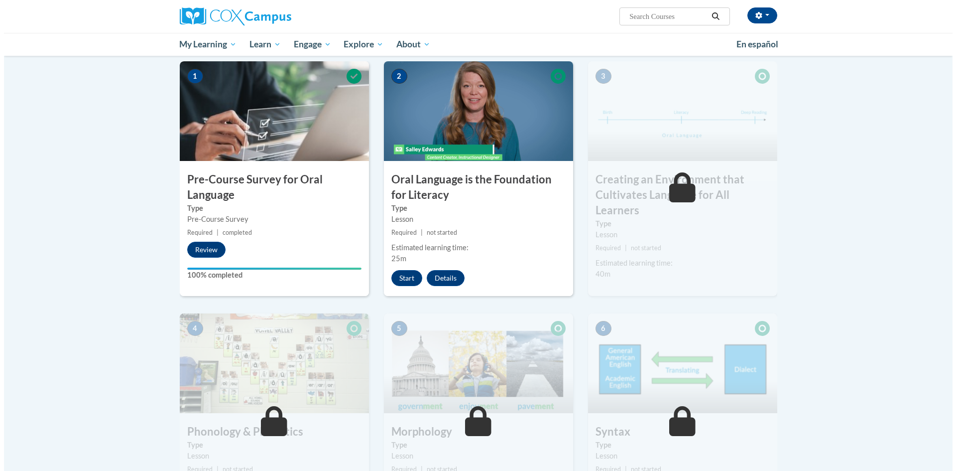
scroll to position [199, 0]
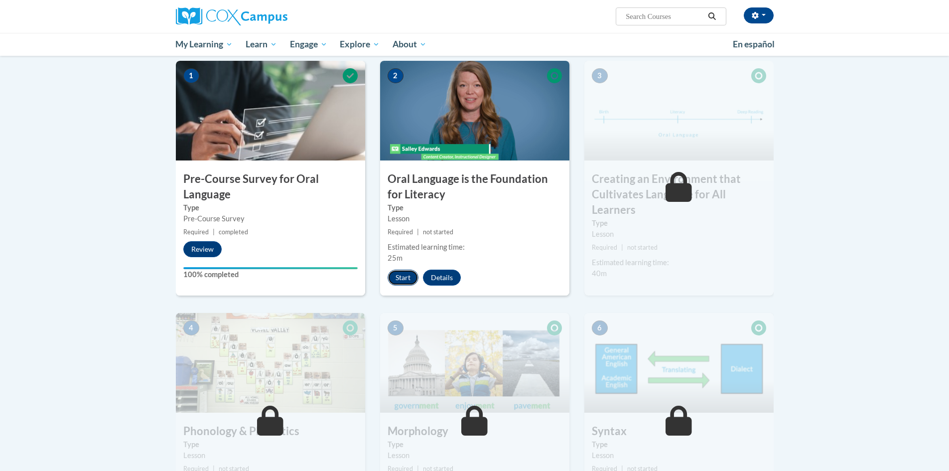
click at [406, 277] on button "Start" at bounding box center [402, 277] width 31 height 16
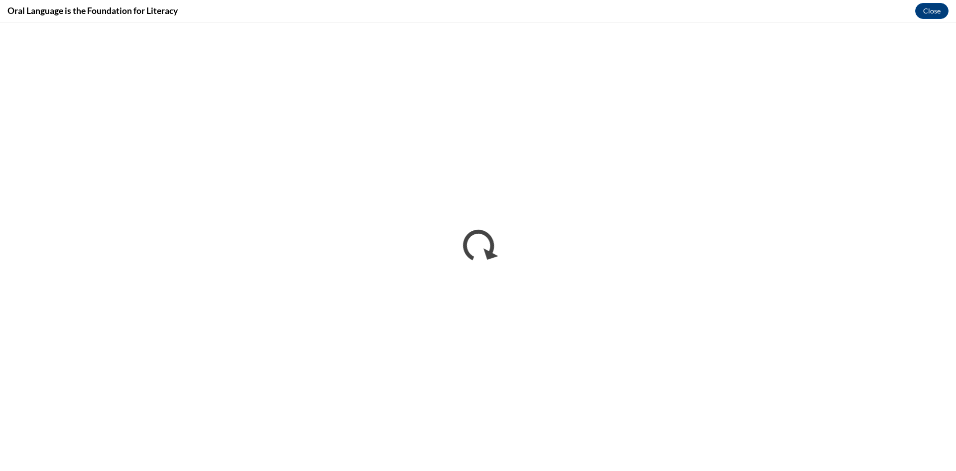
scroll to position [0, 0]
